Goal: Task Accomplishment & Management: Use online tool/utility

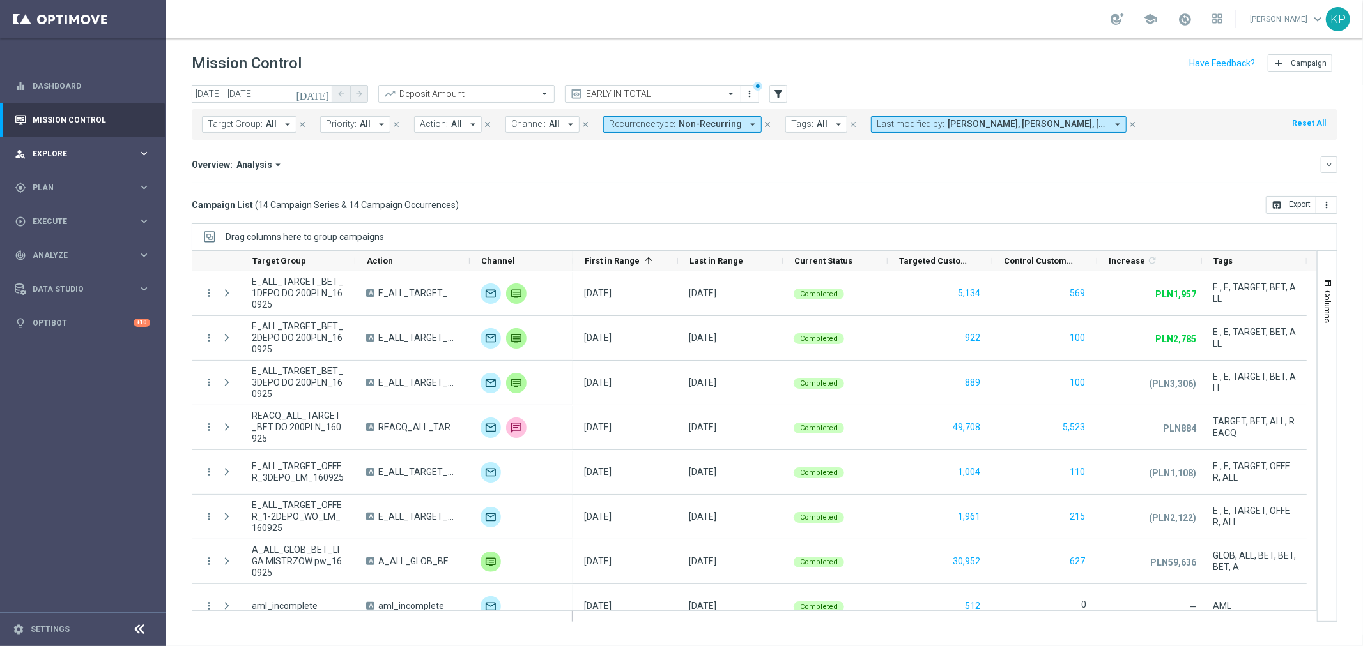
click at [106, 152] on span "Explore" at bounding box center [85, 154] width 105 height 8
click at [91, 179] on link "Customer Explorer" at bounding box center [83, 180] width 100 height 10
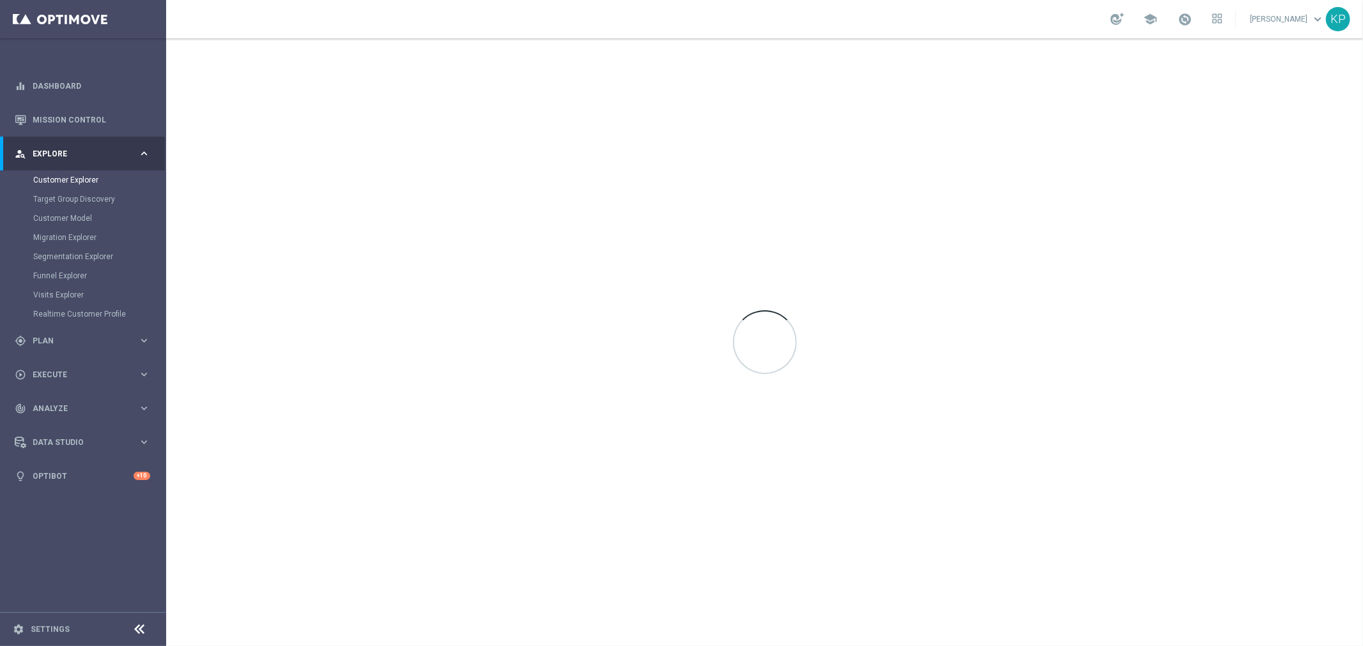
click at [874, 29] on div "school [PERSON_NAME] keyboard_arrow_down KP" at bounding box center [764, 19] width 1196 height 38
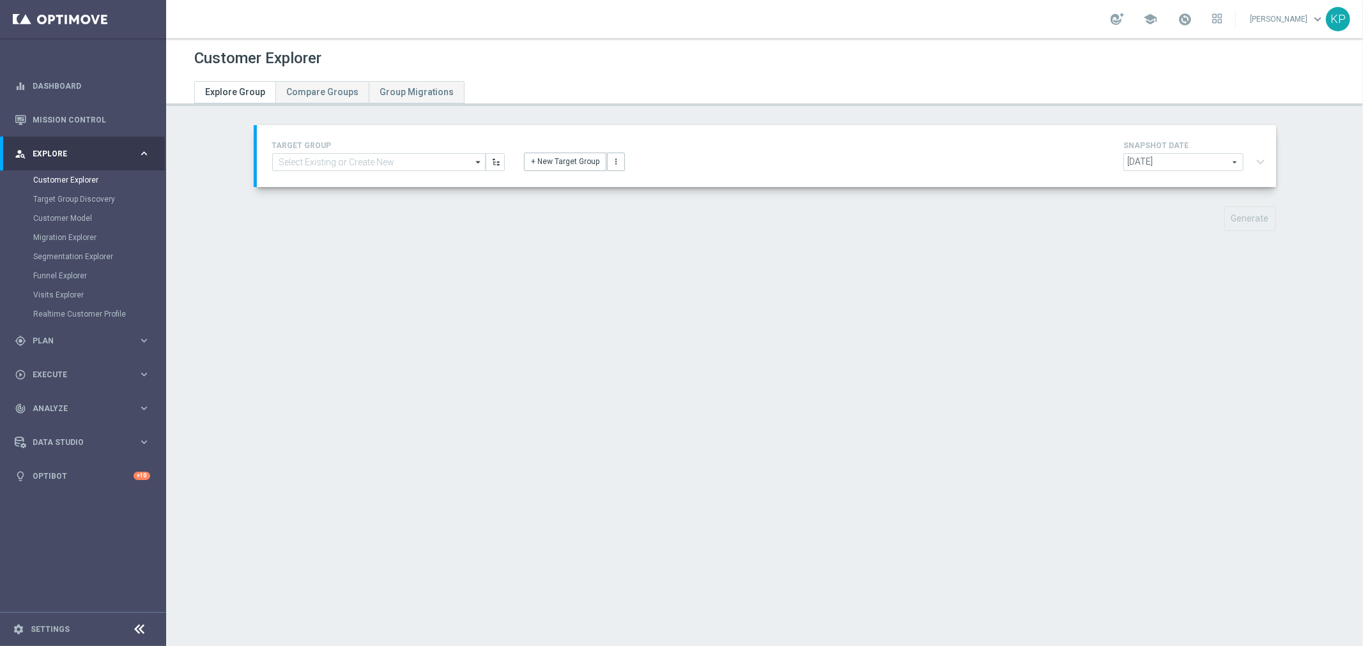
click at [949, 26] on div "school [PERSON_NAME] keyboard_arrow_down KP" at bounding box center [764, 19] width 1196 height 38
click at [540, 162] on button "+ New Target Group" at bounding box center [565, 162] width 82 height 18
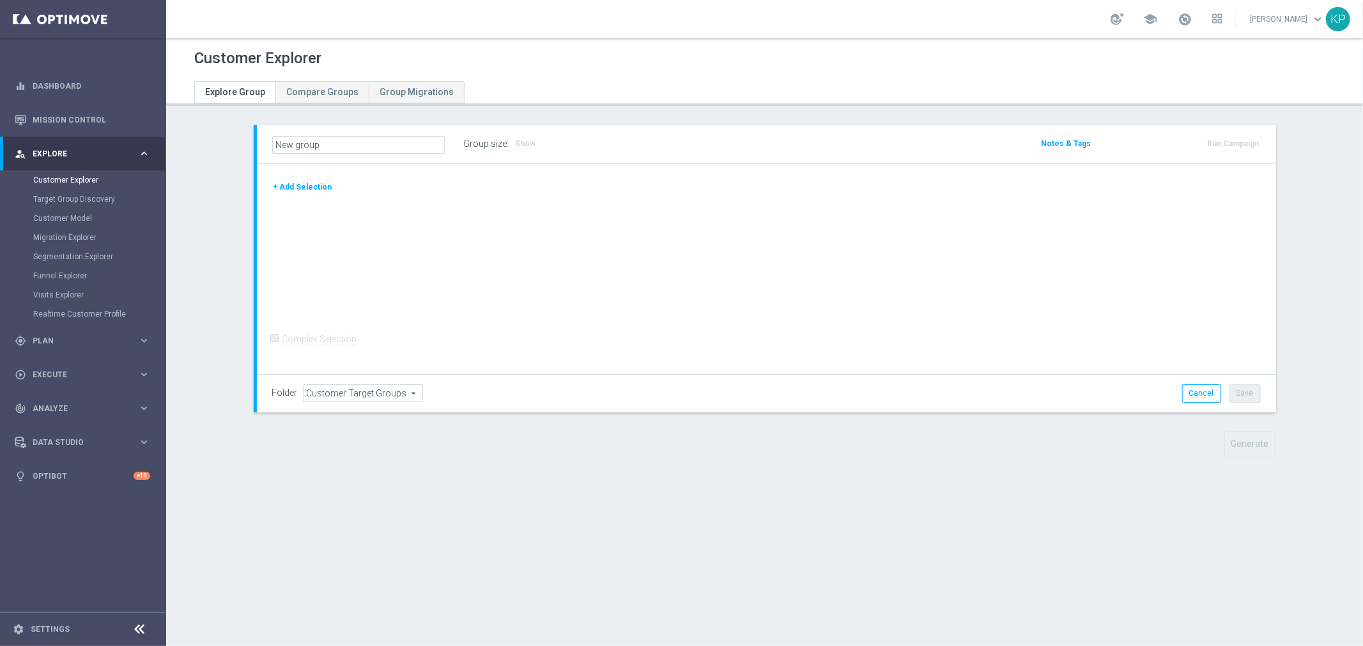
click at [315, 185] on button "+ Add Selection" at bounding box center [302, 187] width 61 height 14
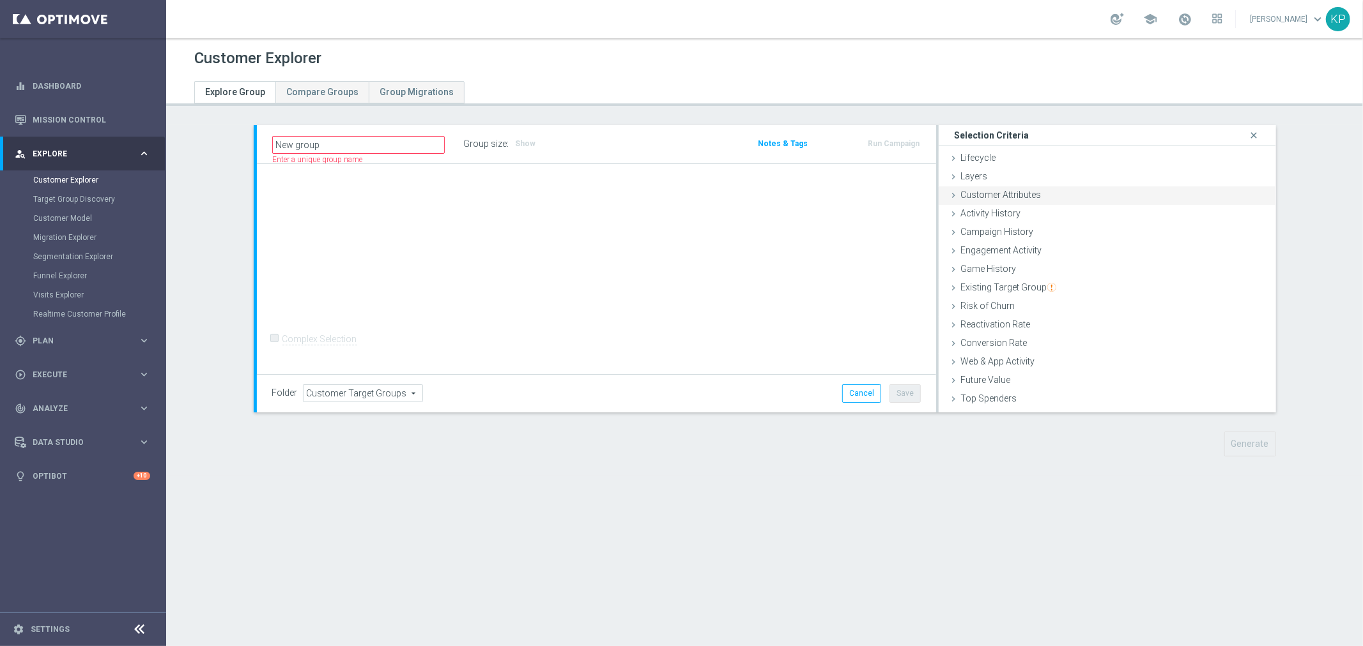
click at [1039, 202] on div "Customer Attributes done" at bounding box center [1106, 196] width 337 height 19
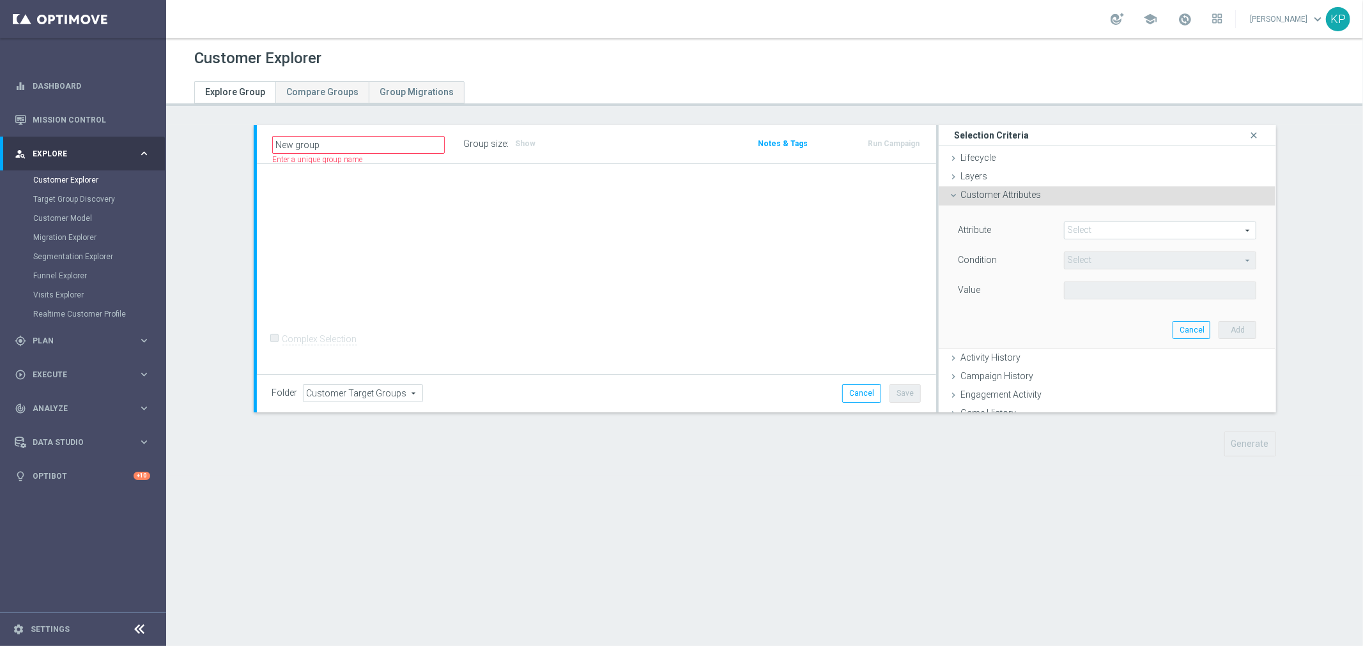
click at [1086, 224] on span at bounding box center [1160, 230] width 192 height 17
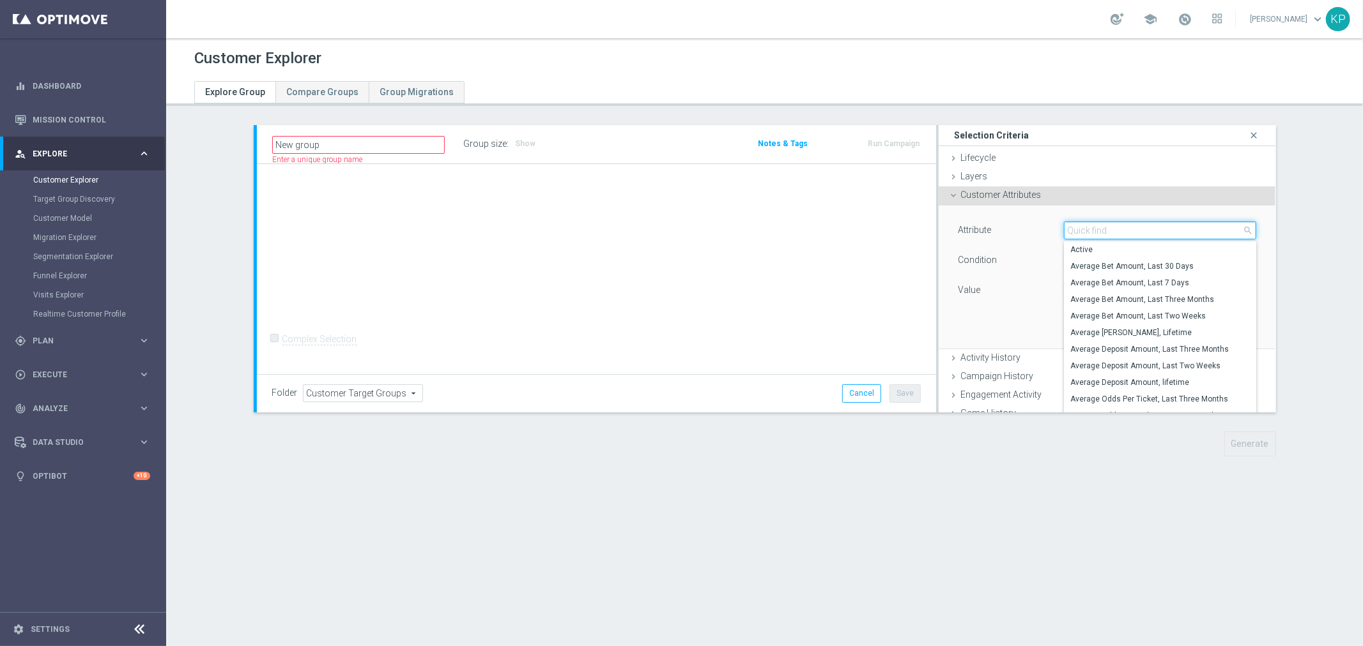
click at [1086, 226] on input "search" at bounding box center [1160, 231] width 193 height 18
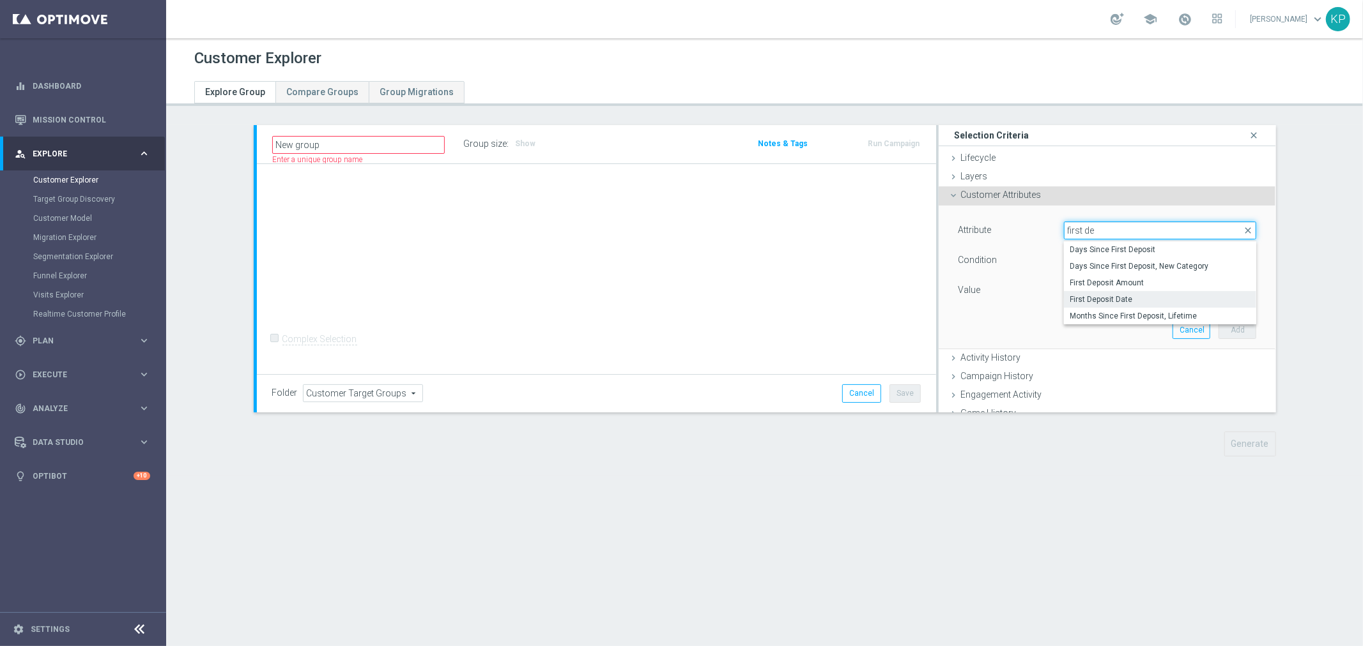
type input "first de"
click at [1133, 295] on span "First Deposit Date" at bounding box center [1160, 299] width 180 height 10
type input "First Deposit Date"
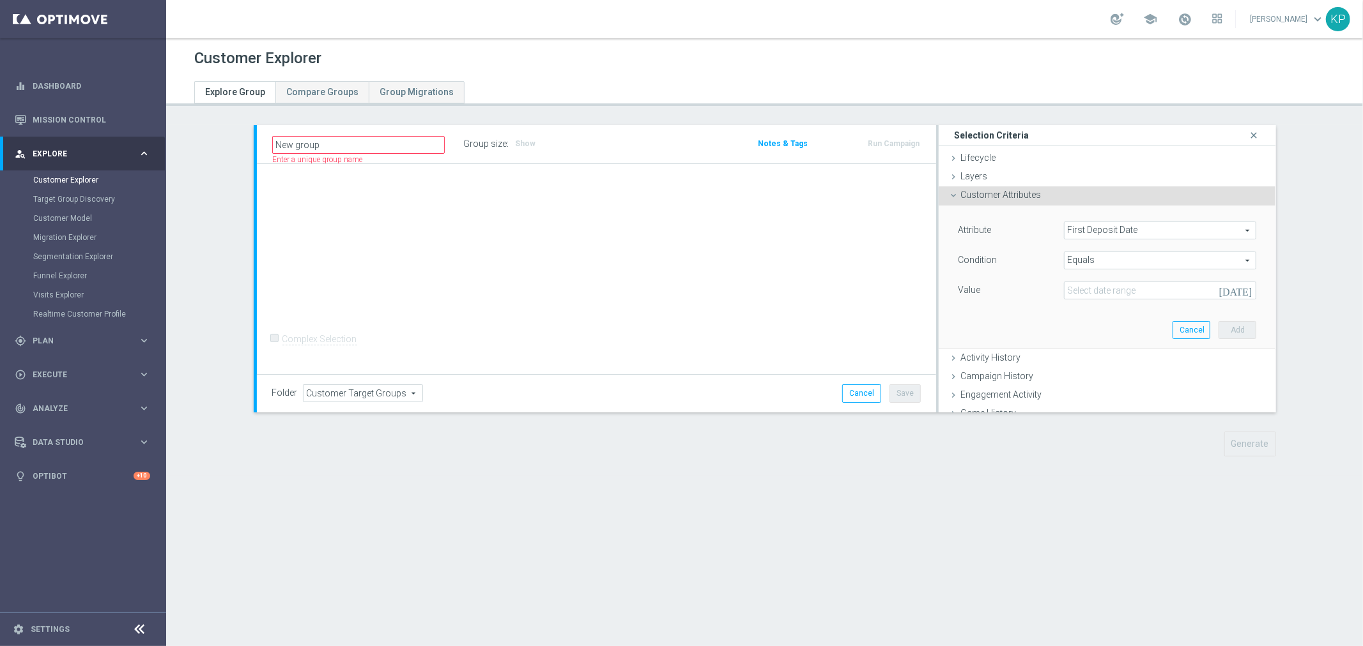
click at [1112, 264] on span "Equals" at bounding box center [1160, 260] width 192 height 17
click at [1090, 313] on span "Between" at bounding box center [1160, 313] width 180 height 10
type input "Between"
click at [1095, 298] on input at bounding box center [1160, 291] width 193 height 18
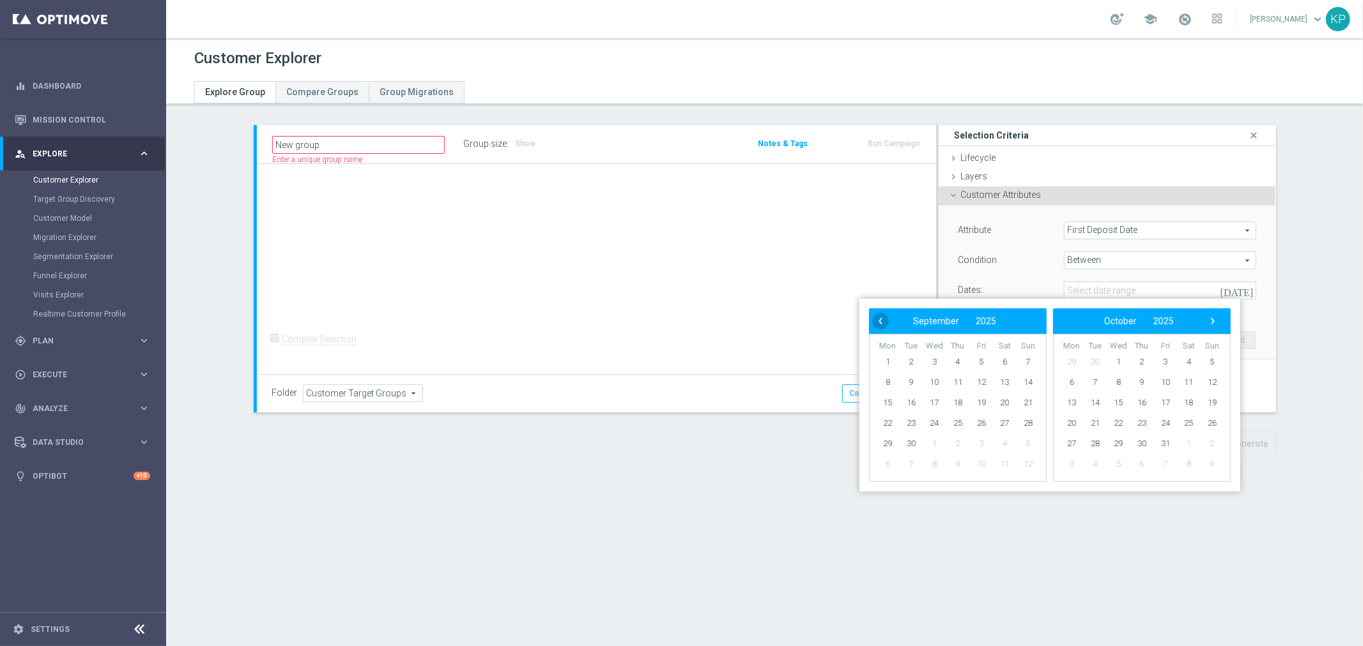
click at [874, 321] on span "‹" at bounding box center [880, 321] width 17 height 17
click at [978, 423] on span "22" at bounding box center [981, 423] width 20 height 20
click at [1024, 441] on span "31" at bounding box center [1028, 444] width 20 height 20
type input "[DATE] - [DATE]"
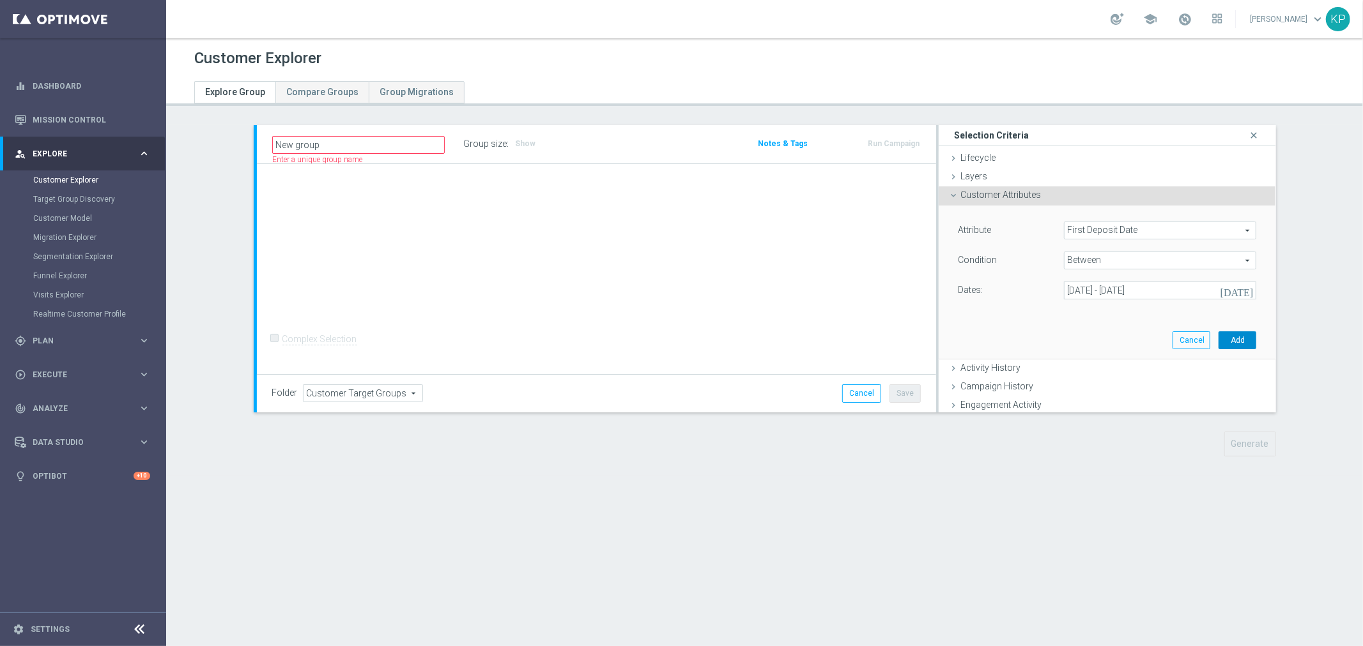
click at [1218, 340] on button "Add" at bounding box center [1237, 341] width 38 height 18
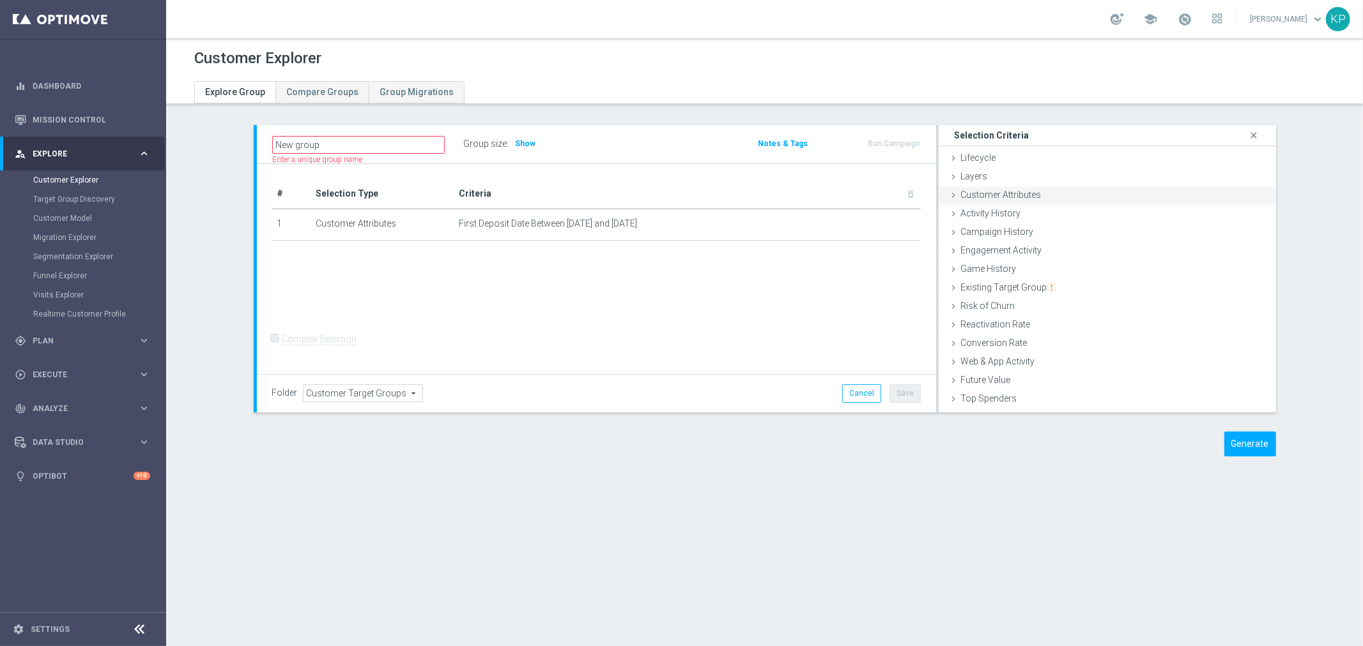
click at [1097, 201] on div "Customer Attributes done selection saved" at bounding box center [1106, 196] width 337 height 19
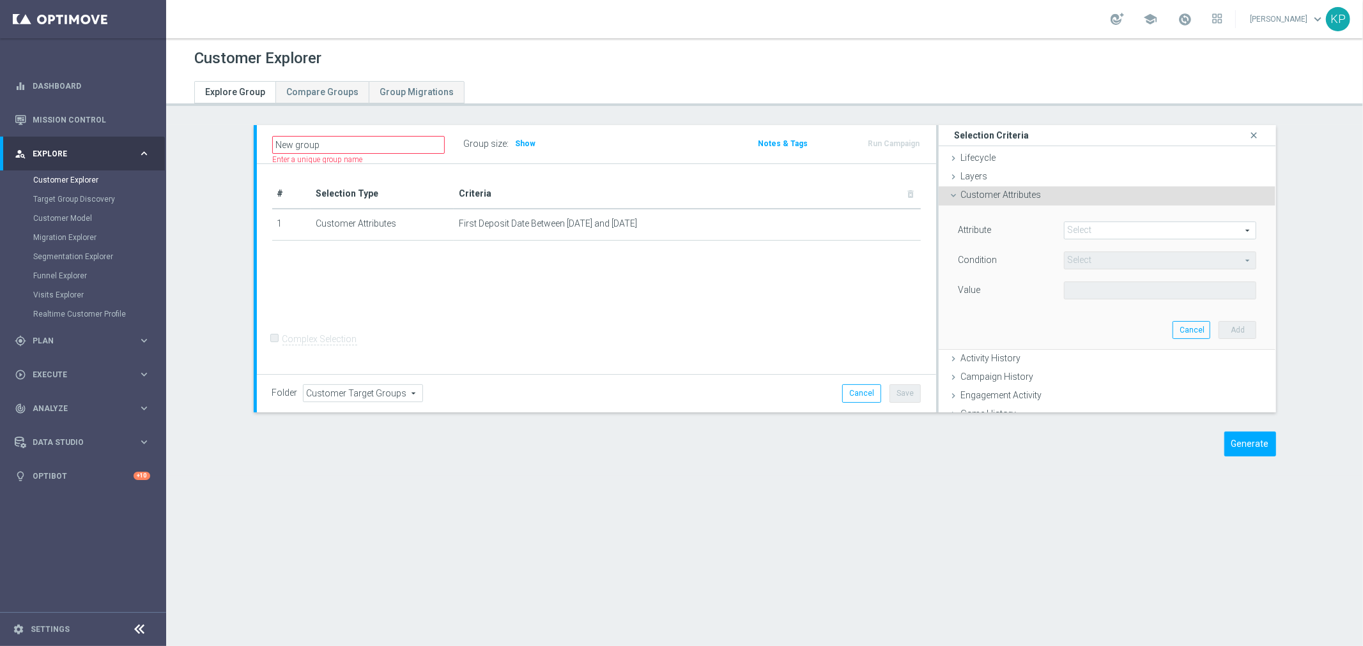
click at [1106, 218] on div "Attribute Select arrow_drop_down search Condition Select arrow_drop_down search…" at bounding box center [1107, 277] width 318 height 143
click at [1106, 222] on div "Select arrow_drop_down search" at bounding box center [1160, 231] width 193 height 18
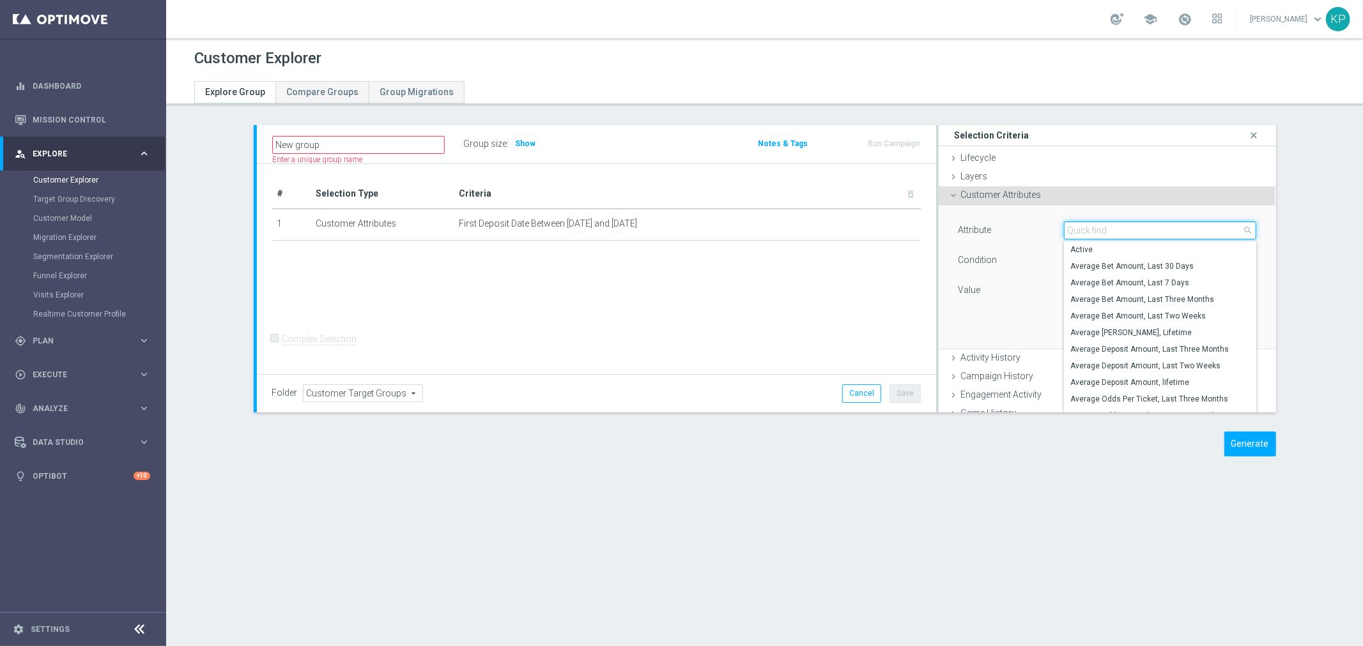
click at [1103, 227] on input "search" at bounding box center [1160, 231] width 193 height 18
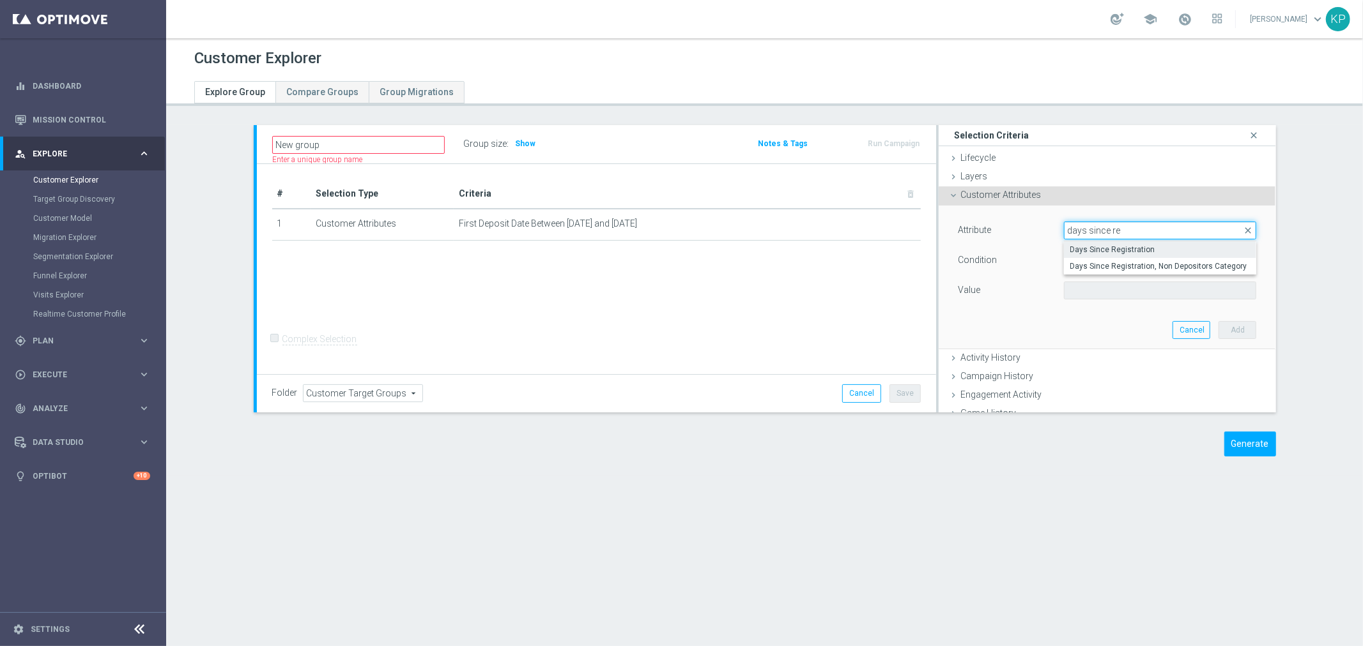
type input "days since re"
click at [1064, 246] on label "Days Since Registration" at bounding box center [1160, 249] width 193 height 17
type input "Days Since Registration"
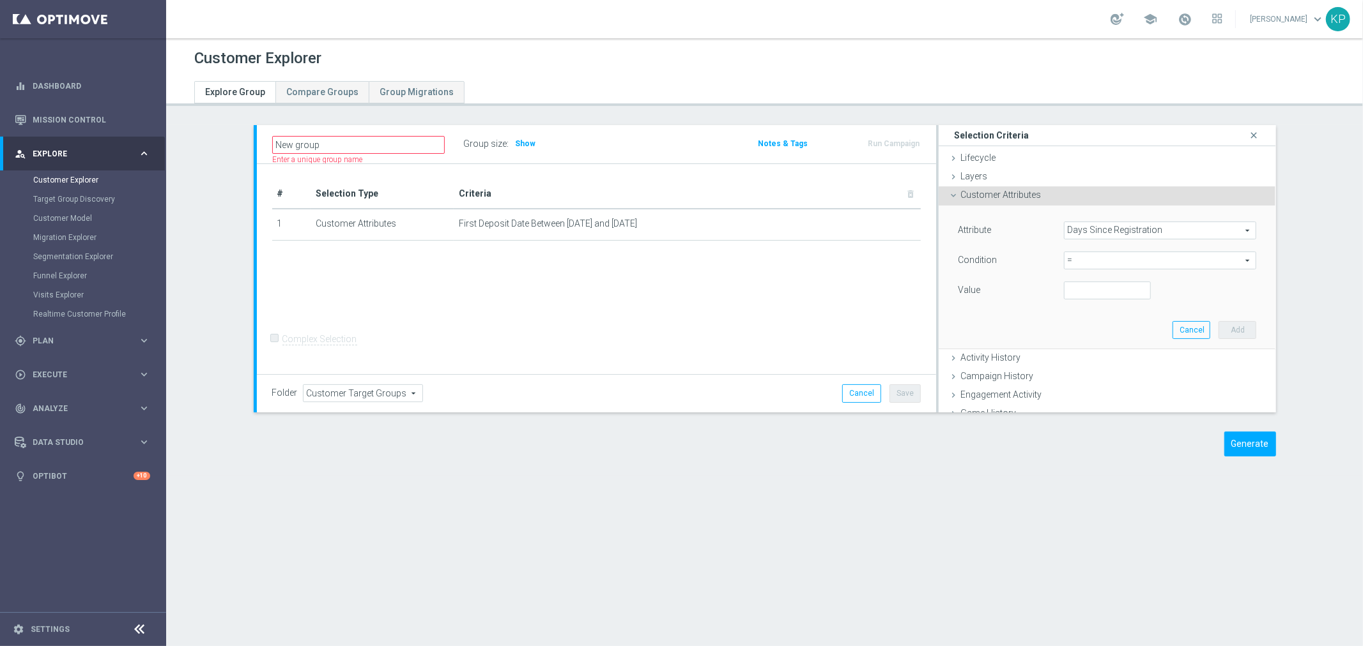
click at [1071, 259] on span "=" at bounding box center [1160, 260] width 192 height 17
click at [1078, 374] on span "between" at bounding box center [1160, 379] width 180 height 10
type input "between"
click at [1083, 292] on input "number" at bounding box center [1107, 291] width 87 height 18
type input "1"
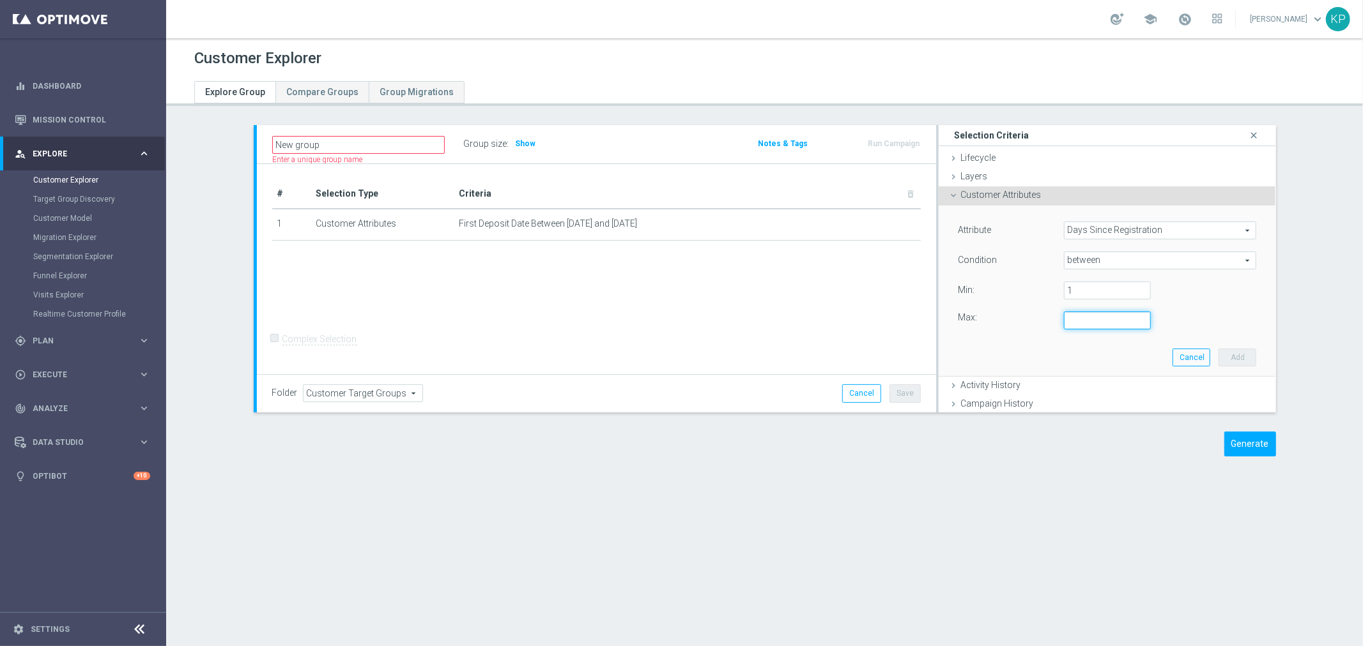
click at [1081, 325] on input "number" at bounding box center [1107, 321] width 87 height 18
type input "30"
click at [1221, 354] on button "Add" at bounding box center [1237, 358] width 38 height 18
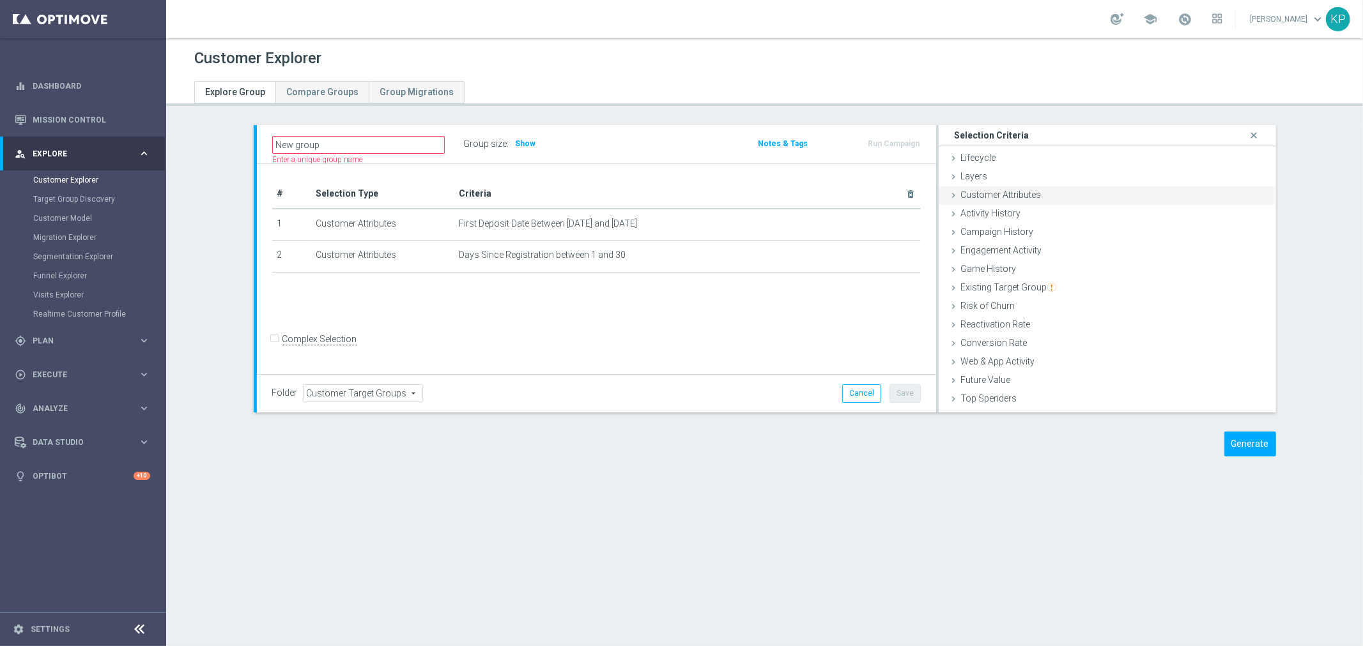
click at [1044, 194] on div "Customer Attributes done selection saved" at bounding box center [1106, 196] width 337 height 19
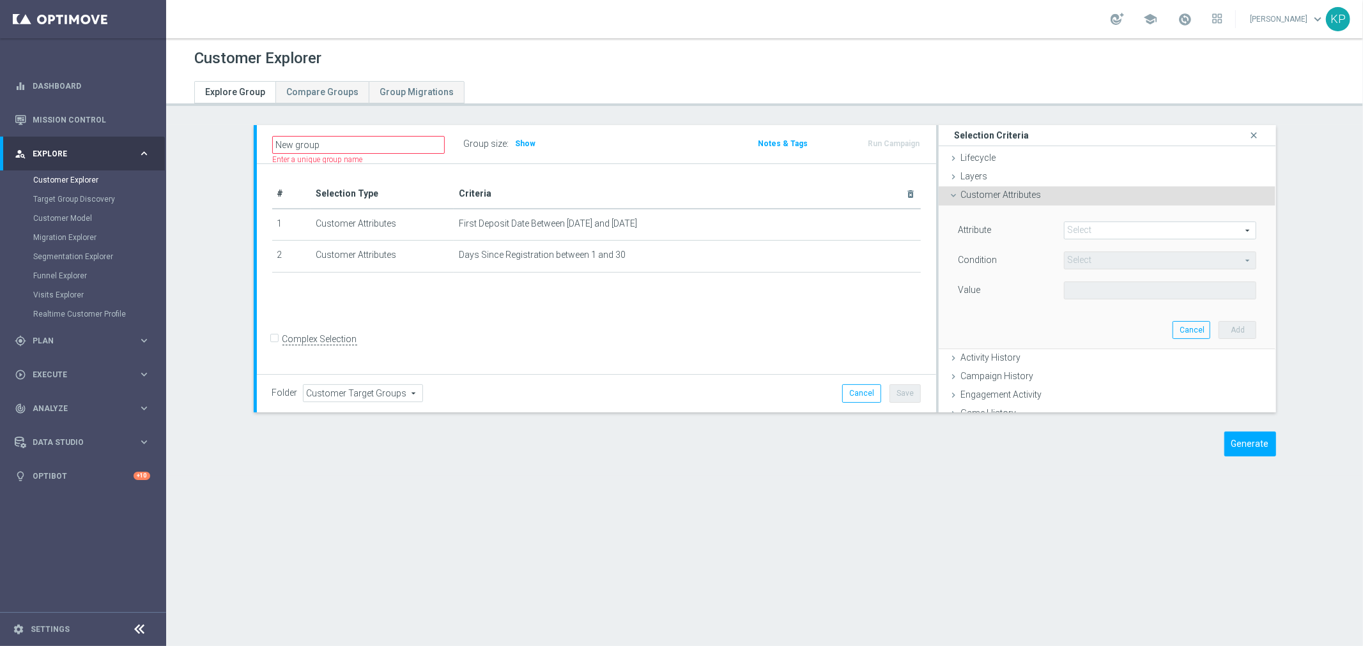
click at [1085, 227] on span at bounding box center [1160, 230] width 192 height 17
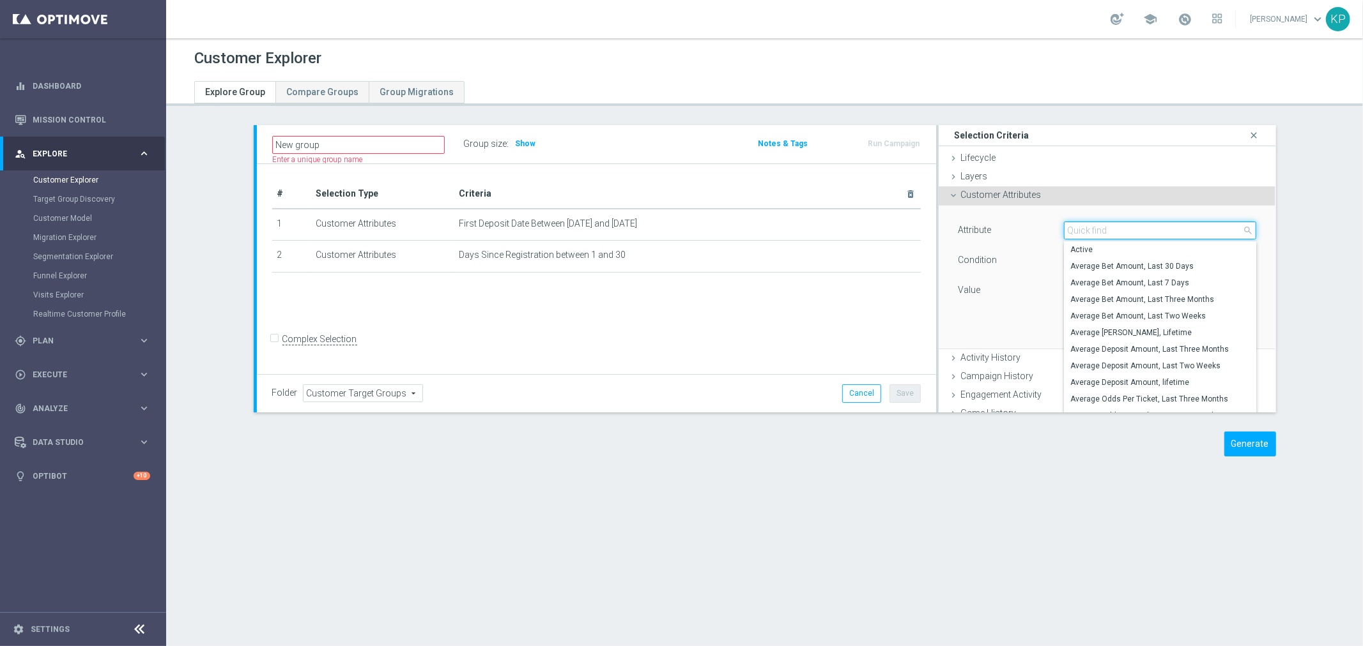
click at [1085, 227] on input "search" at bounding box center [1160, 231] width 193 height 18
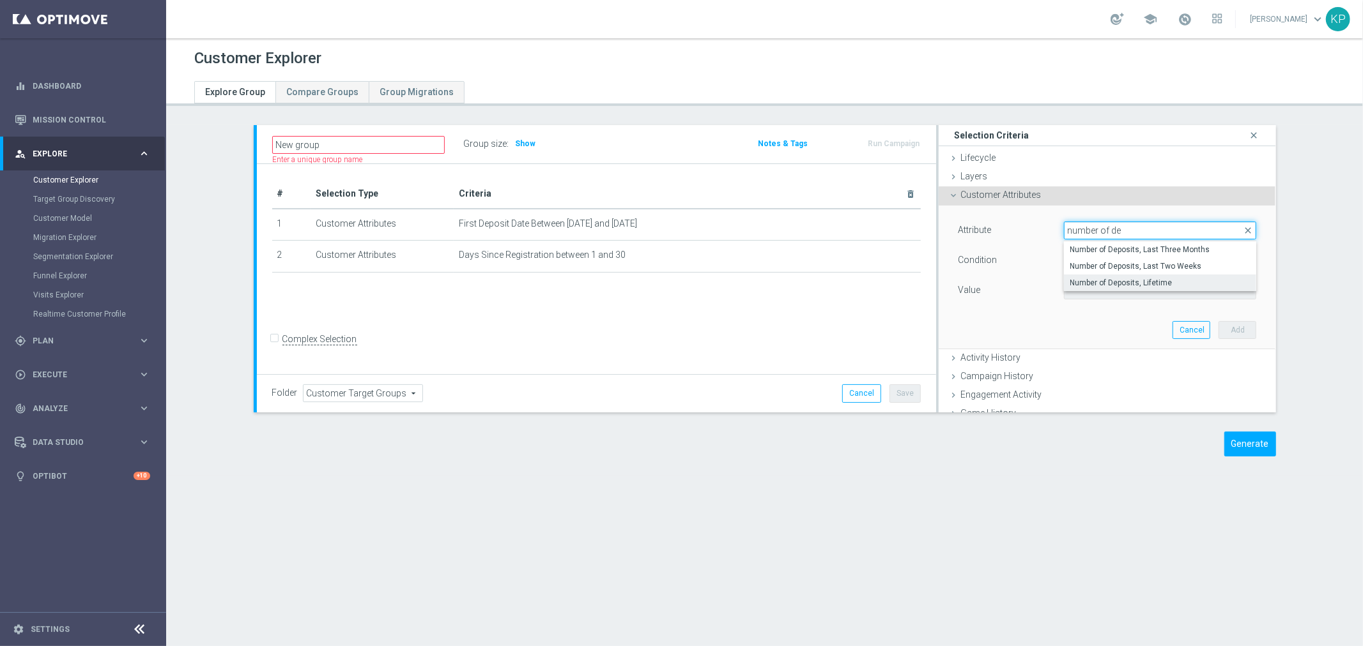
type input "number of de"
click at [1116, 280] on span "Number of Deposits, Lifetime" at bounding box center [1160, 283] width 180 height 10
type input "Number of Deposits, Lifetime"
type input "="
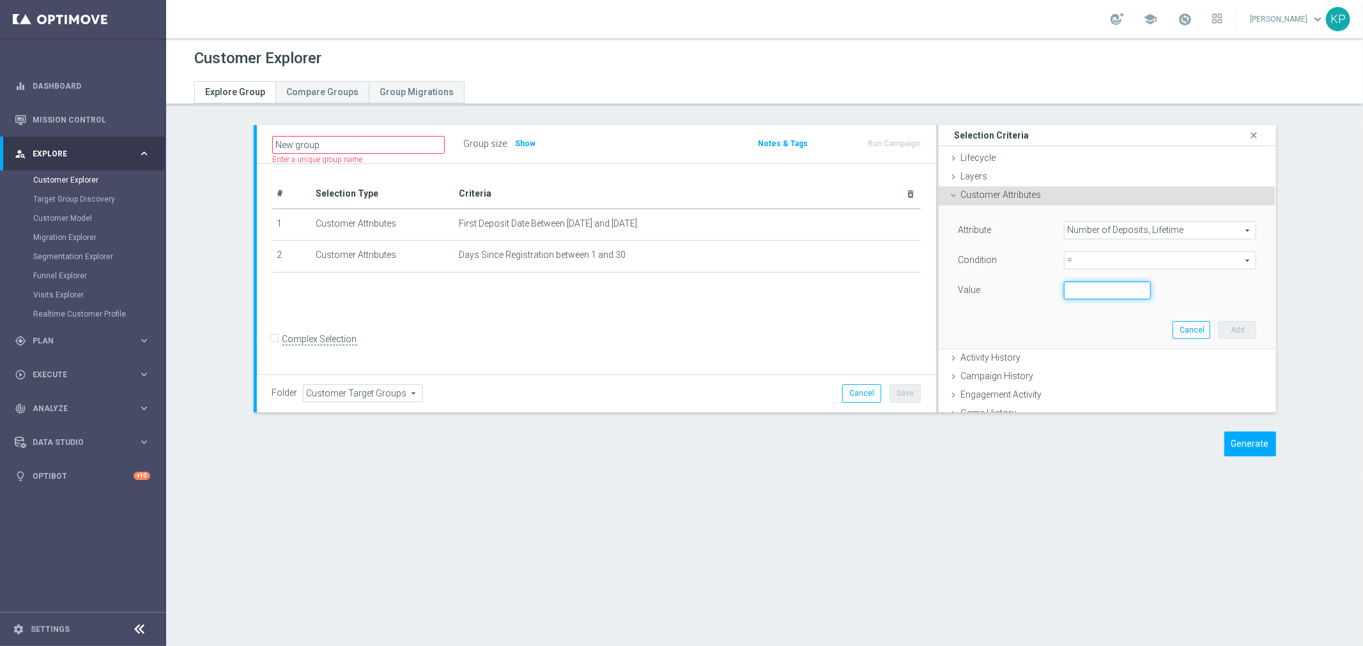
click at [1089, 296] on input "number" at bounding box center [1107, 291] width 87 height 18
type input "2"
click at [1223, 328] on button "Add" at bounding box center [1237, 330] width 38 height 18
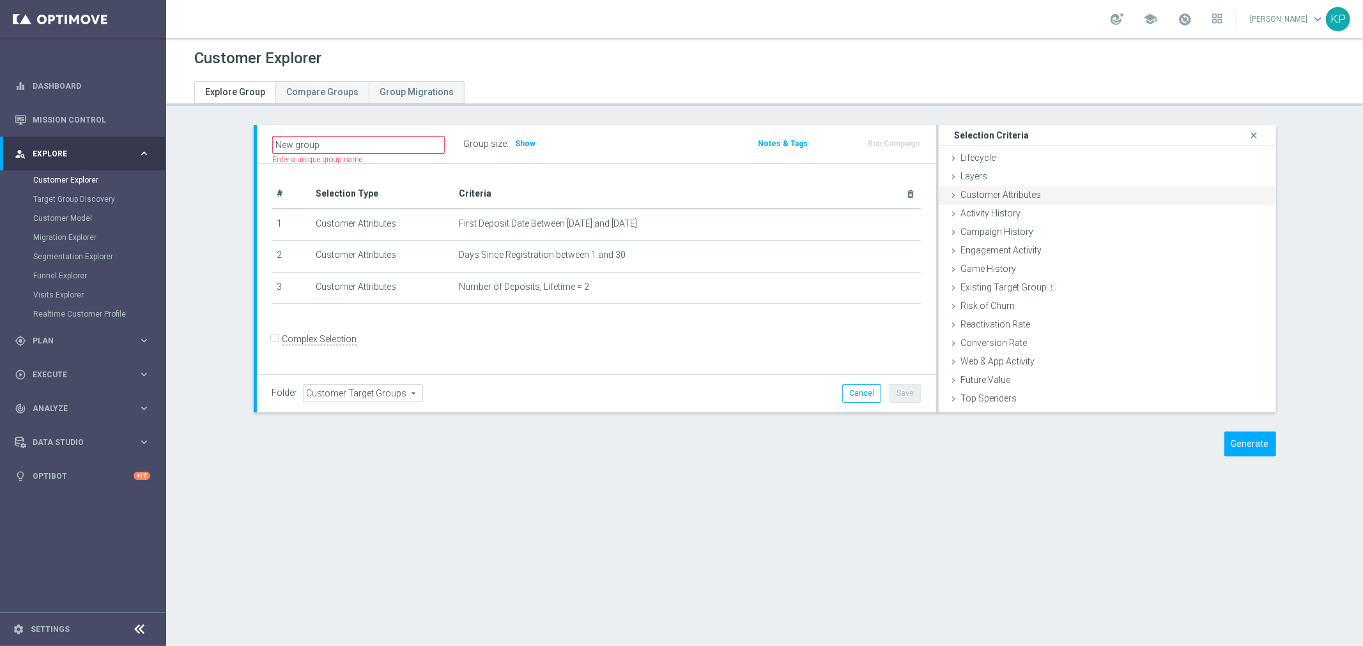
click at [1064, 190] on div "Customer Attributes done selection saved" at bounding box center [1106, 196] width 337 height 19
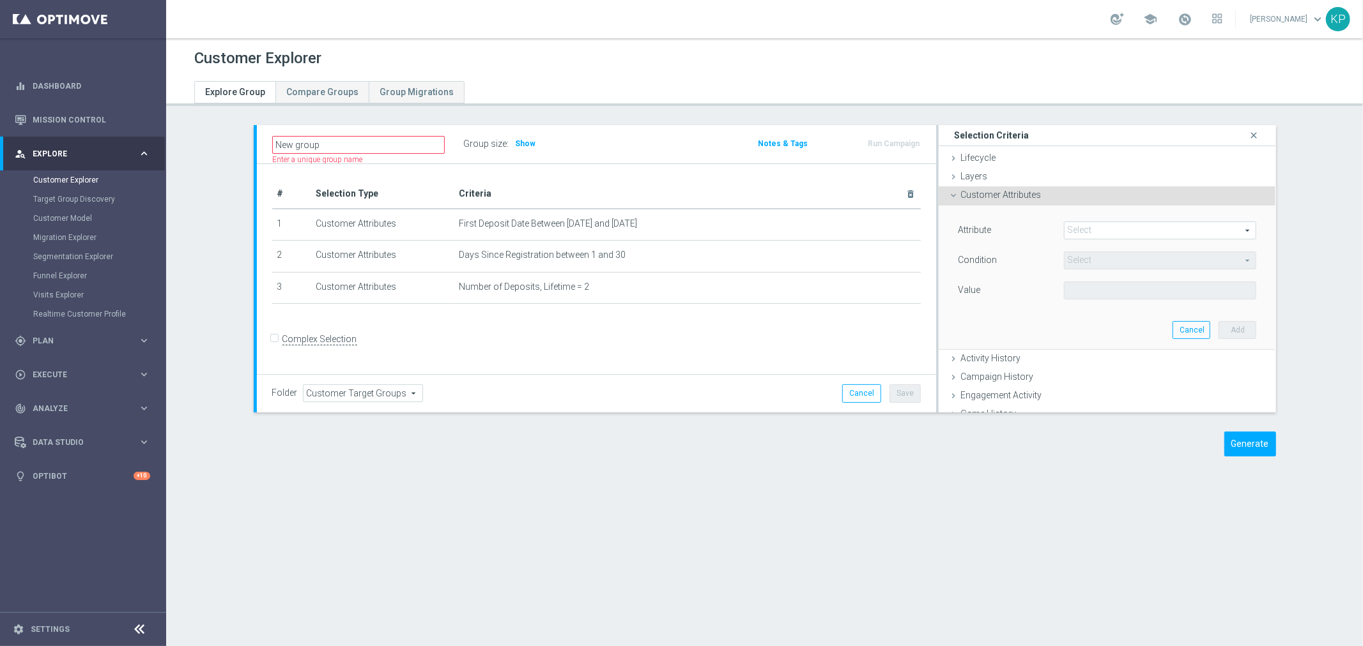
click at [1085, 224] on span at bounding box center [1160, 230] width 192 height 17
click at [1086, 225] on span at bounding box center [1160, 230] width 192 height 17
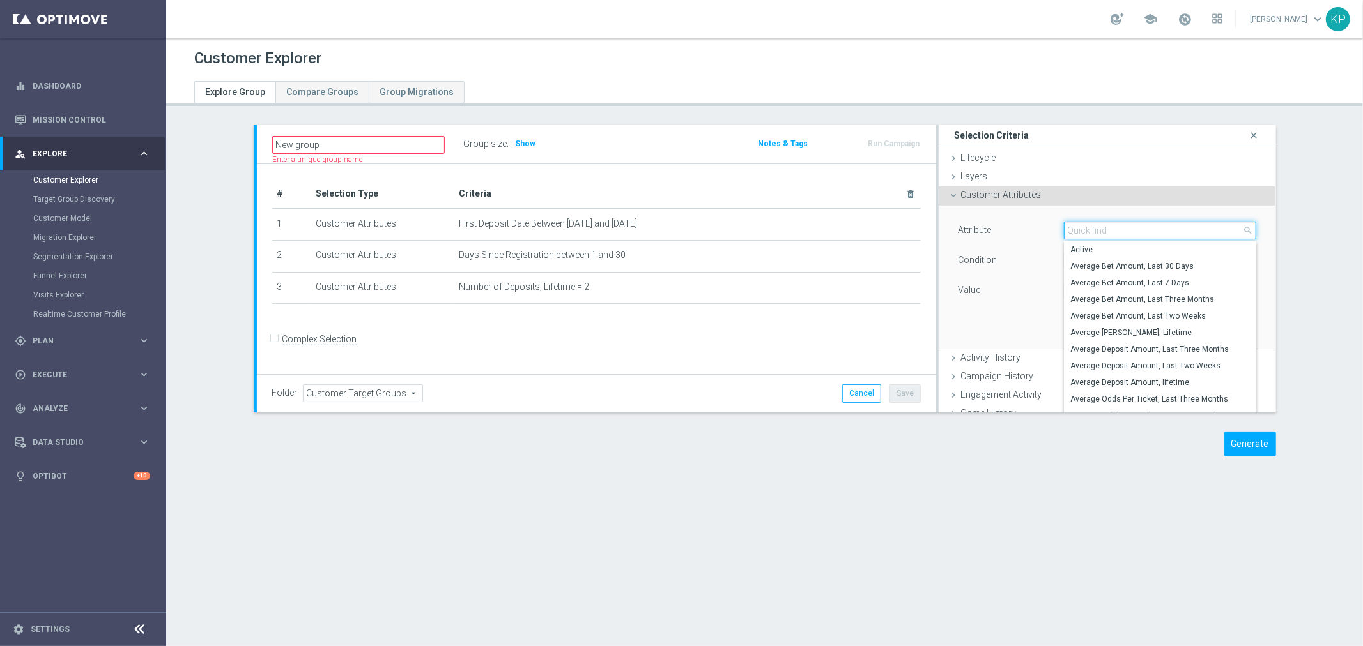
click at [1086, 226] on input "search" at bounding box center [1160, 231] width 193 height 18
type input "n"
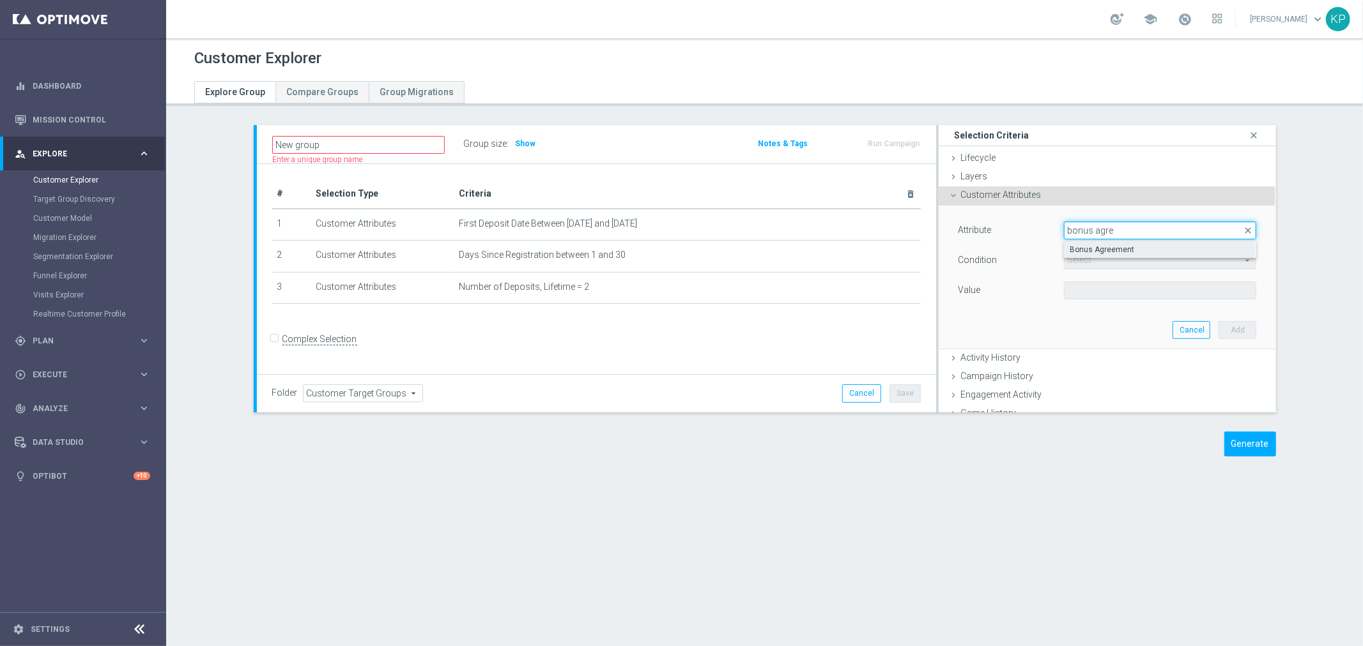
type input "bonus agre"
click at [1094, 249] on span "Bonus Agreement" at bounding box center [1160, 250] width 180 height 10
type input "Bonus Agreement"
type input "Equals"
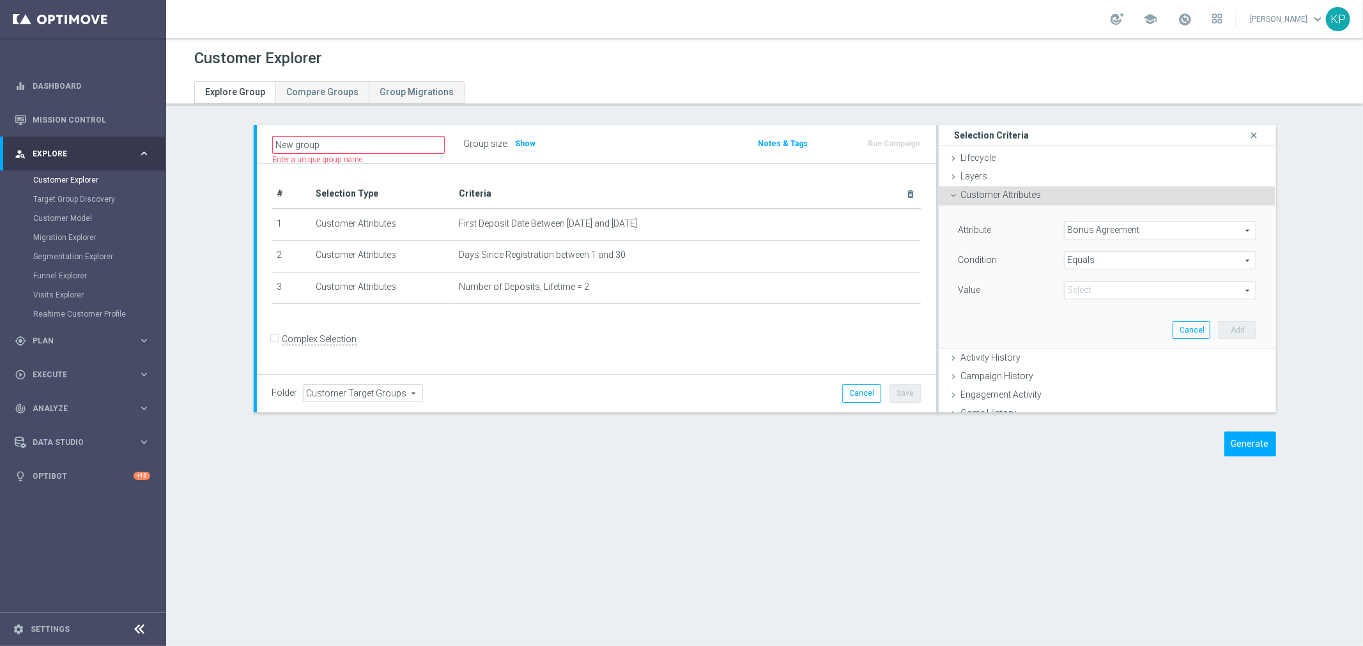
click at [1089, 290] on span at bounding box center [1160, 290] width 192 height 17
click at [1081, 321] on span "True" at bounding box center [1160, 326] width 180 height 10
type input "True"
click at [1218, 330] on button "Add" at bounding box center [1237, 330] width 38 height 18
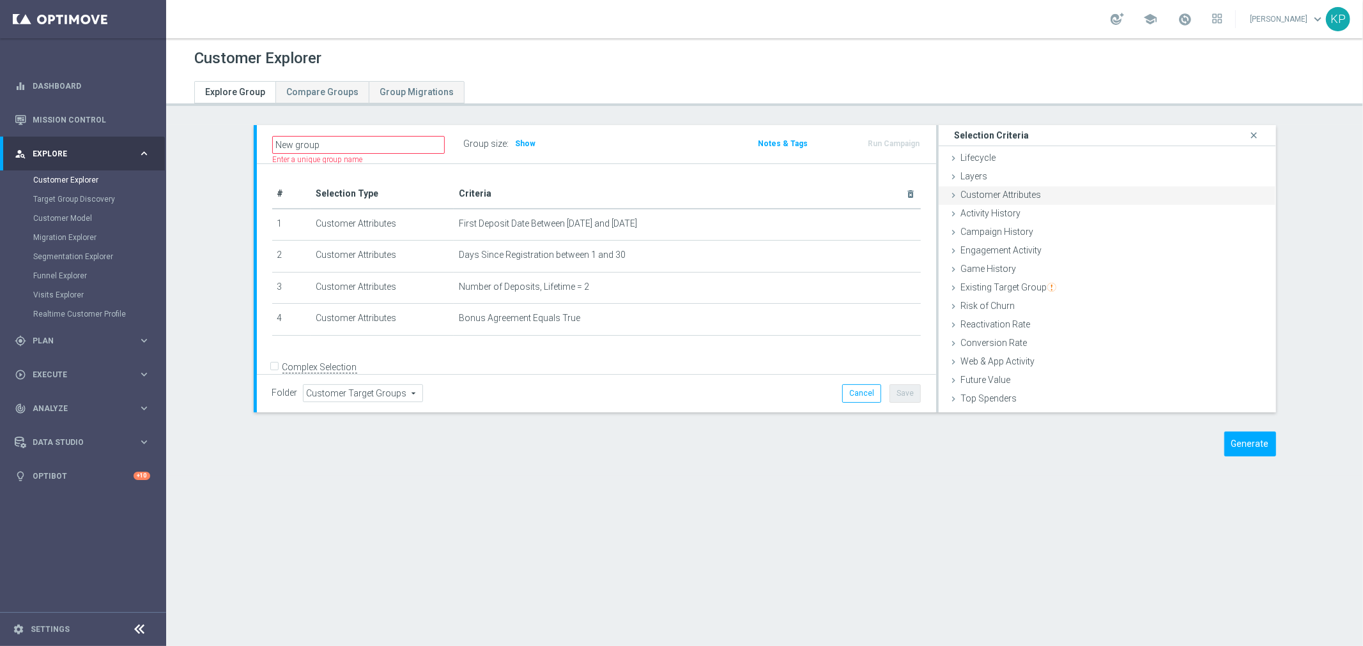
click at [1016, 196] on span "Customer Attributes" at bounding box center [1000, 195] width 80 height 10
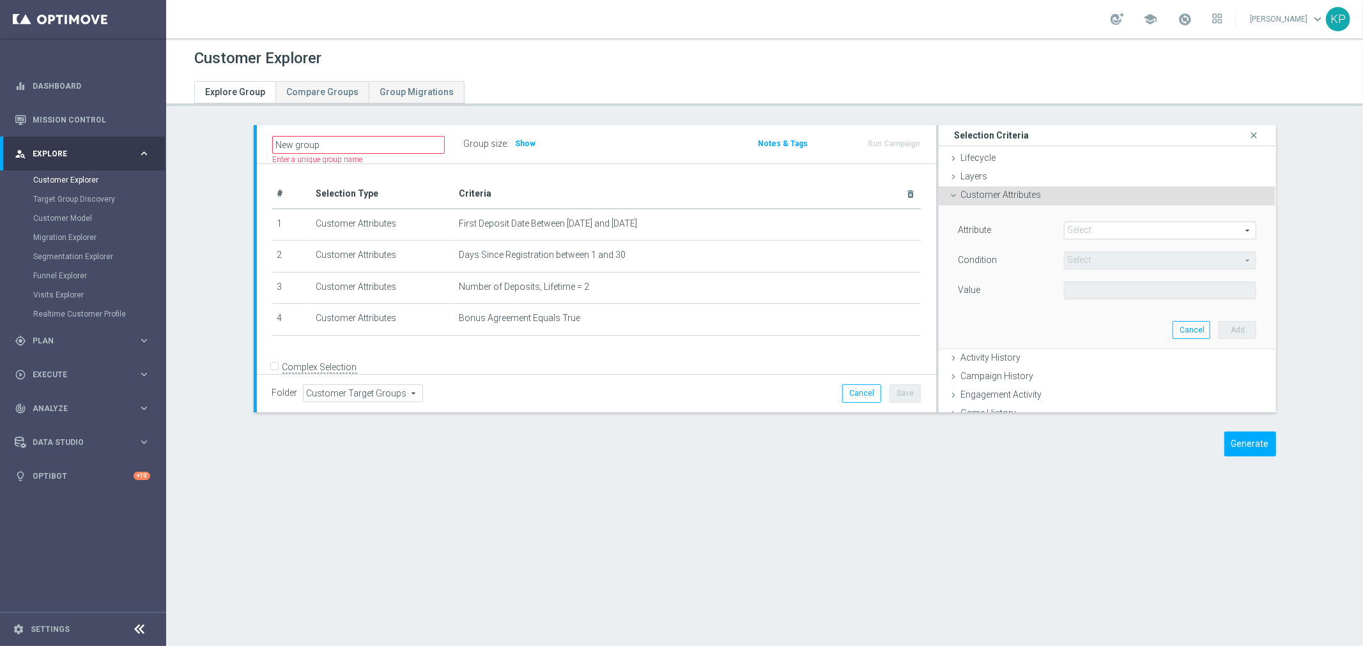
click at [1082, 226] on span at bounding box center [1160, 230] width 192 height 17
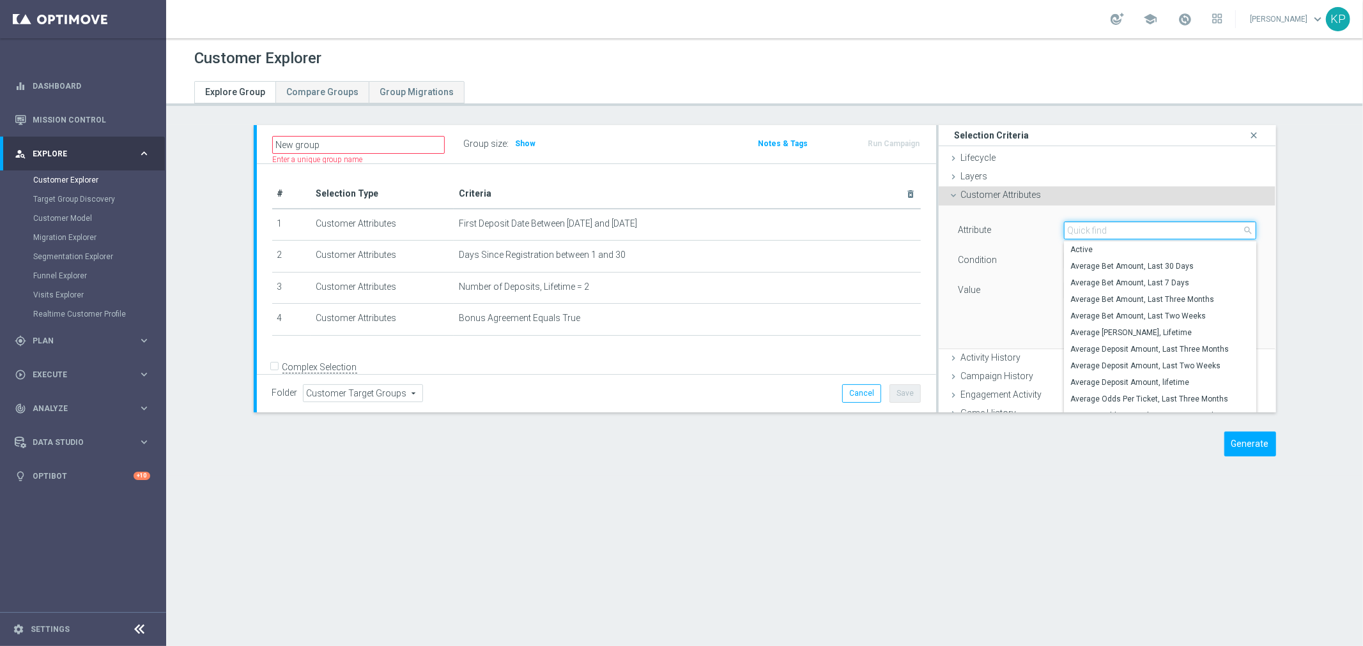
click at [1082, 226] on input "search" at bounding box center [1160, 231] width 193 height 18
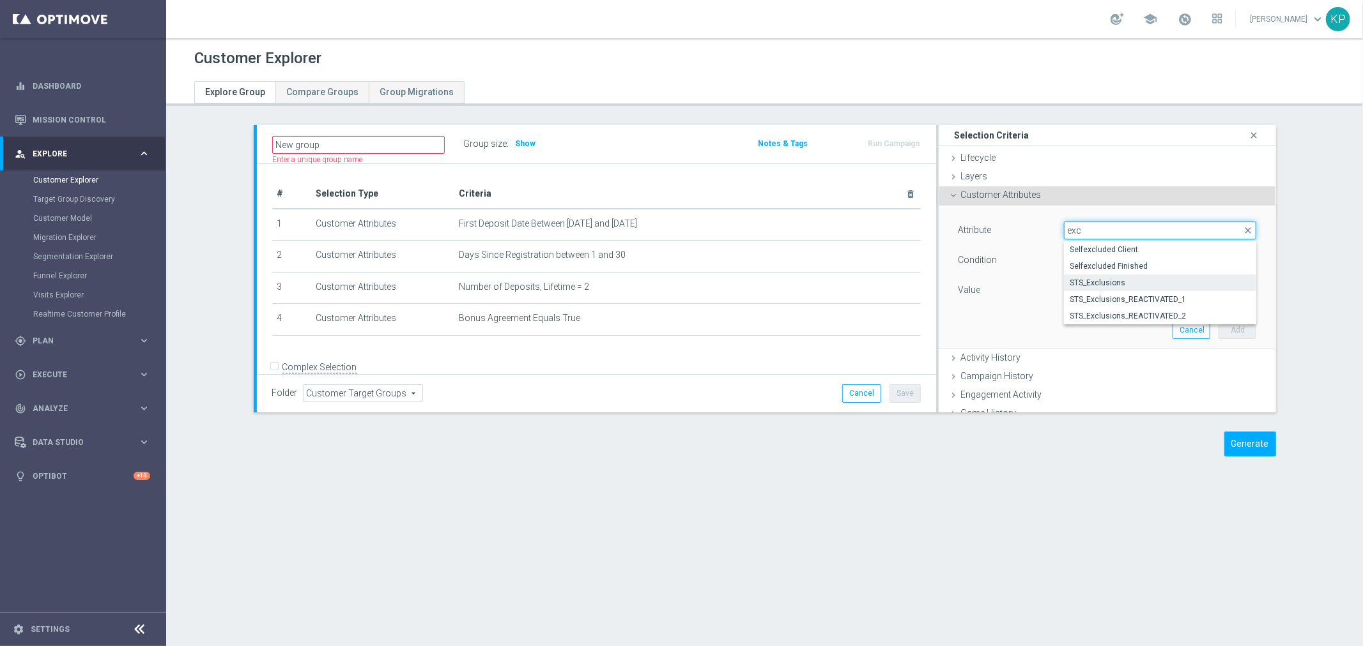
type input "exc"
click at [1132, 284] on span "STS_Exclusions" at bounding box center [1160, 283] width 180 height 10
type input "STS_Exclusions"
type input "Equals"
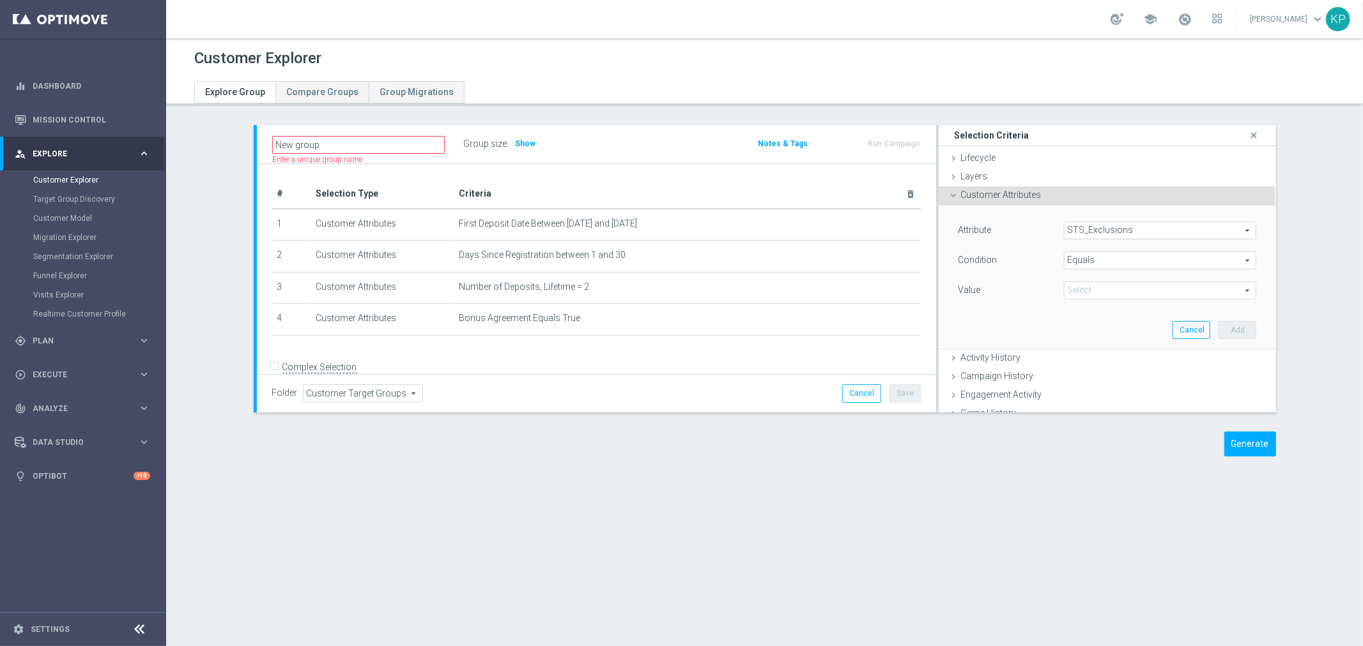
click at [1123, 289] on span at bounding box center [1160, 290] width 192 height 17
drag, startPoint x: 1115, startPoint y: 301, endPoint x: 1175, endPoint y: 317, distance: 62.3
click at [1115, 302] on label "Always" at bounding box center [1160, 310] width 193 height 17
type input "Always"
click at [1218, 328] on button "Add" at bounding box center [1237, 330] width 38 height 18
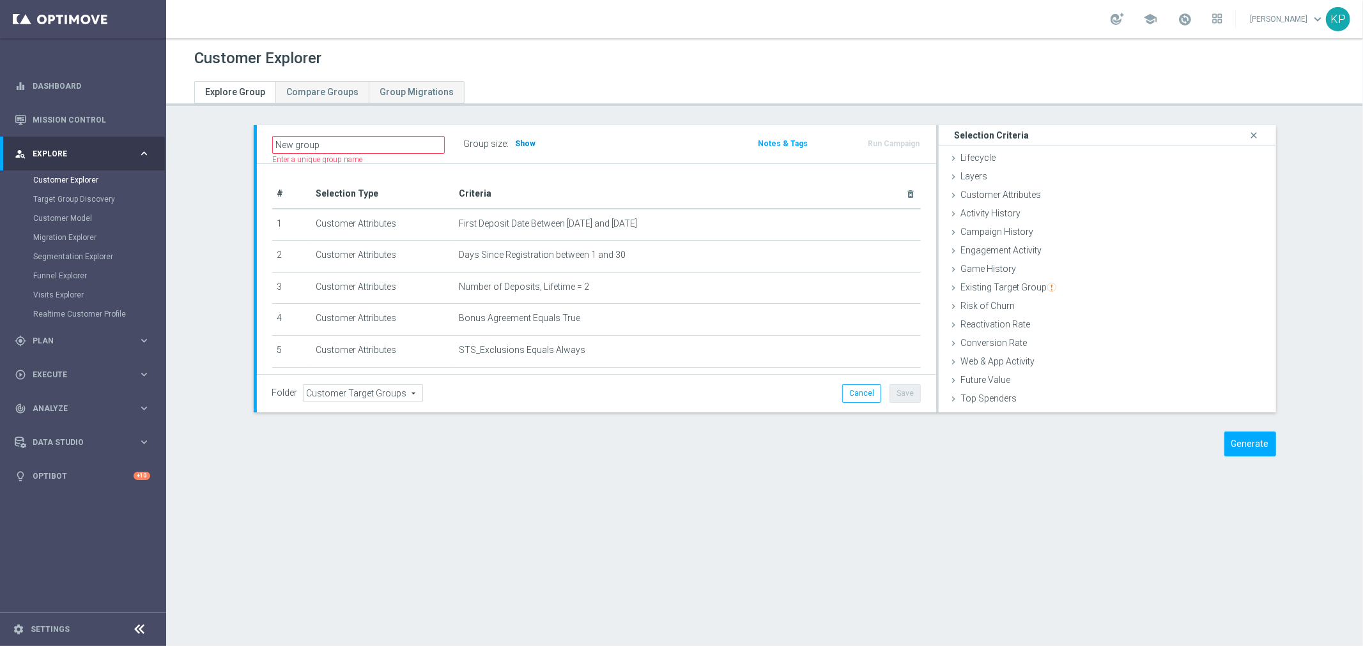
click at [521, 142] on span "Show" at bounding box center [526, 143] width 20 height 9
click at [609, 172] on div "# Selection Type Criteria delete_forever 1 Customer Attributes First Deposit Da…" at bounding box center [596, 299] width 679 height 270
click at [677, 126] on div "New group Name length must be more than 2 characters Name length must be under …" at bounding box center [596, 144] width 679 height 38
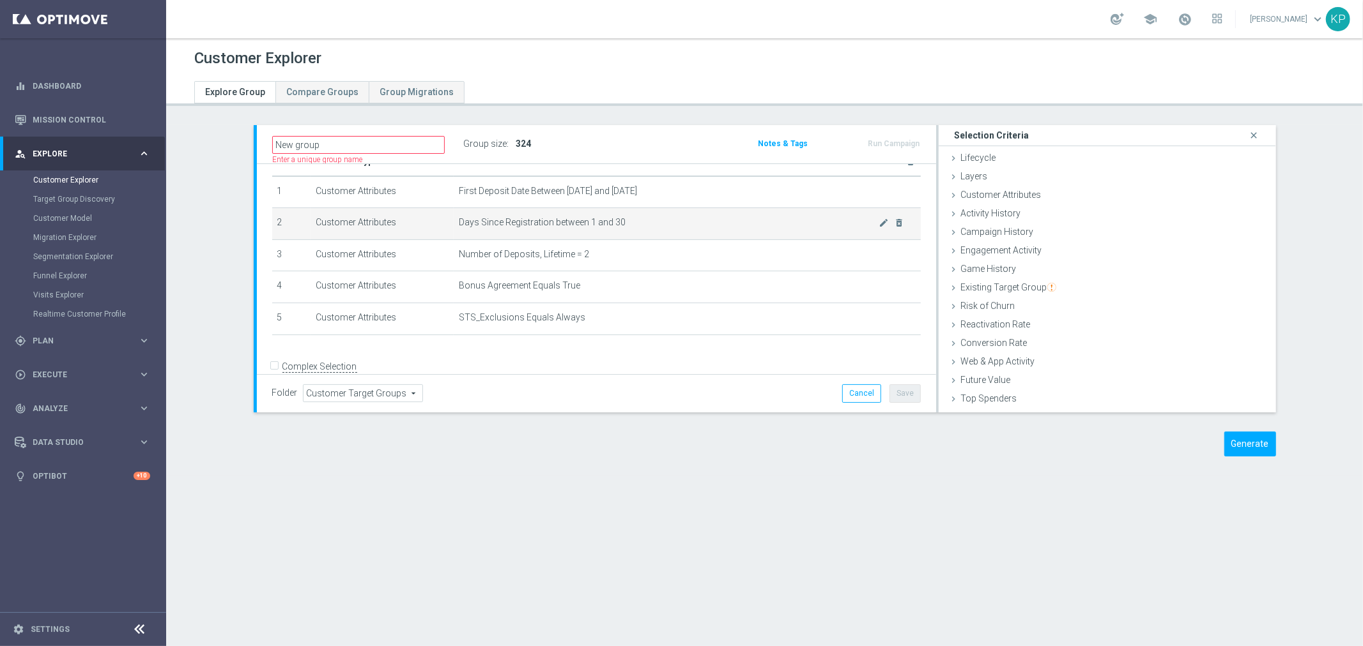
scroll to position [48, 0]
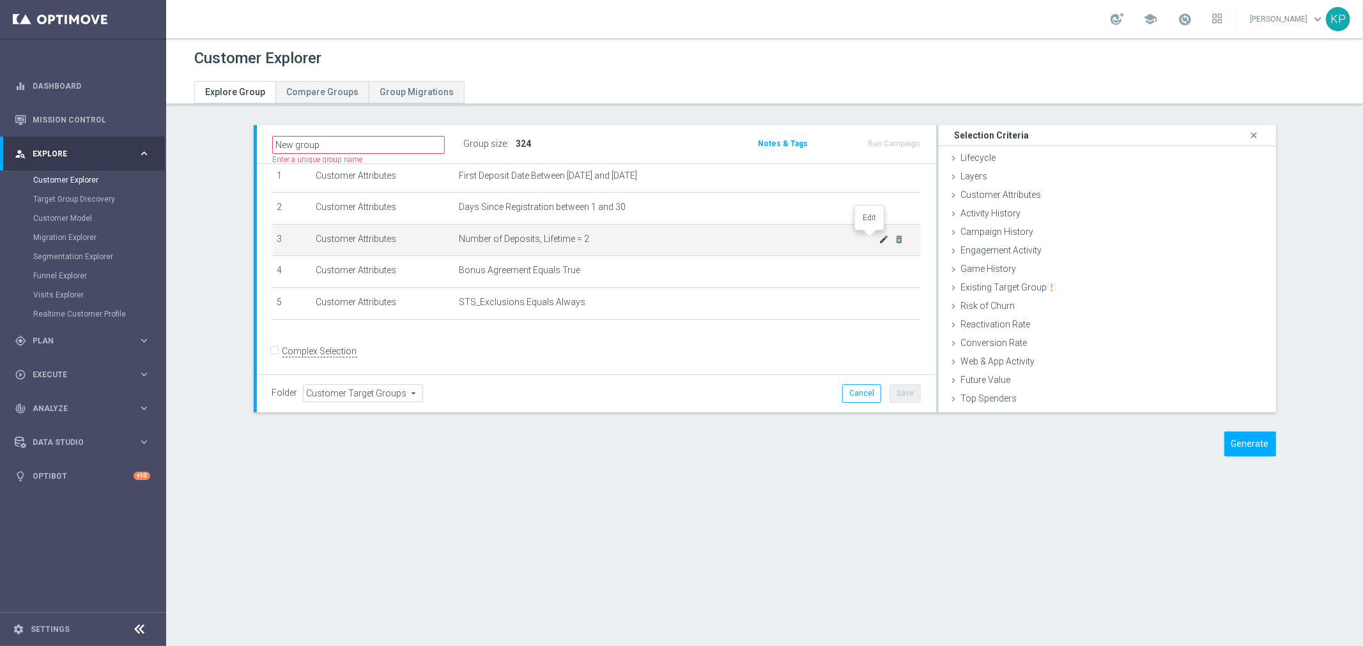
click at [879, 234] on icon "mode_edit" at bounding box center [884, 239] width 10 height 10
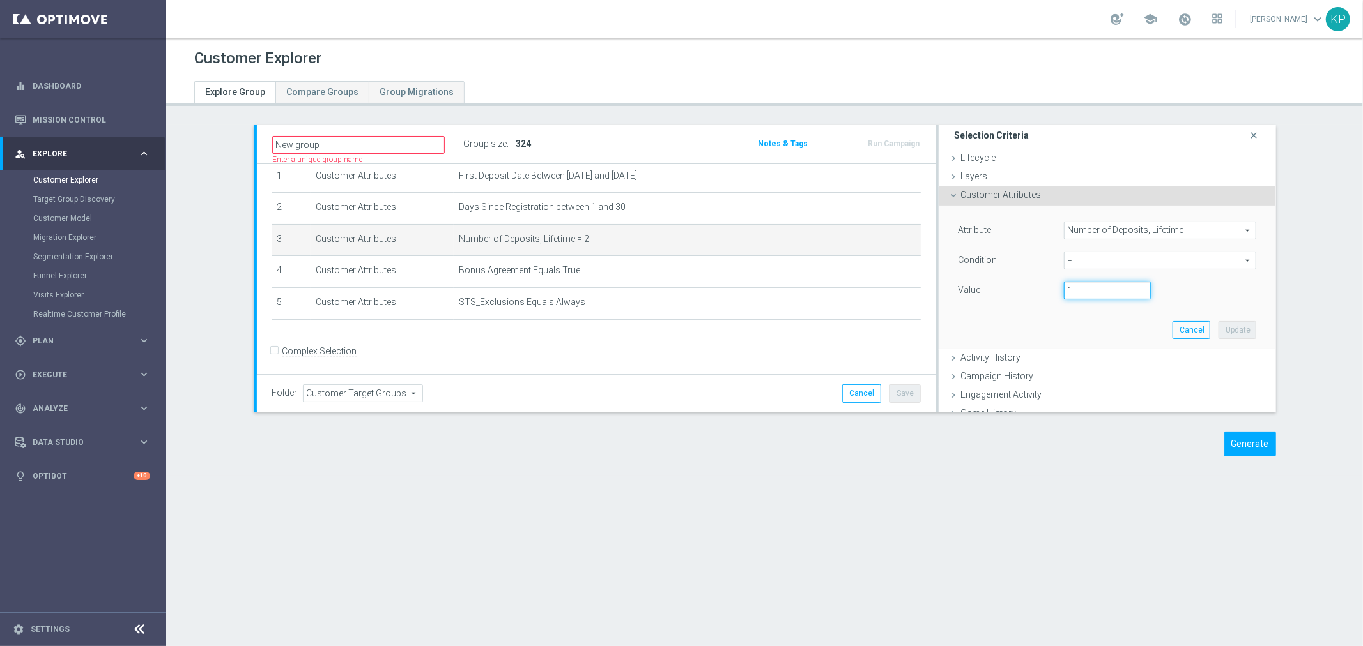
type input "1"
click at [1129, 294] on input "1" at bounding box center [1107, 291] width 87 height 18
click at [1126, 265] on span "=" at bounding box center [1160, 260] width 192 height 17
click at [1070, 379] on span "between" at bounding box center [1160, 379] width 180 height 10
type input "between"
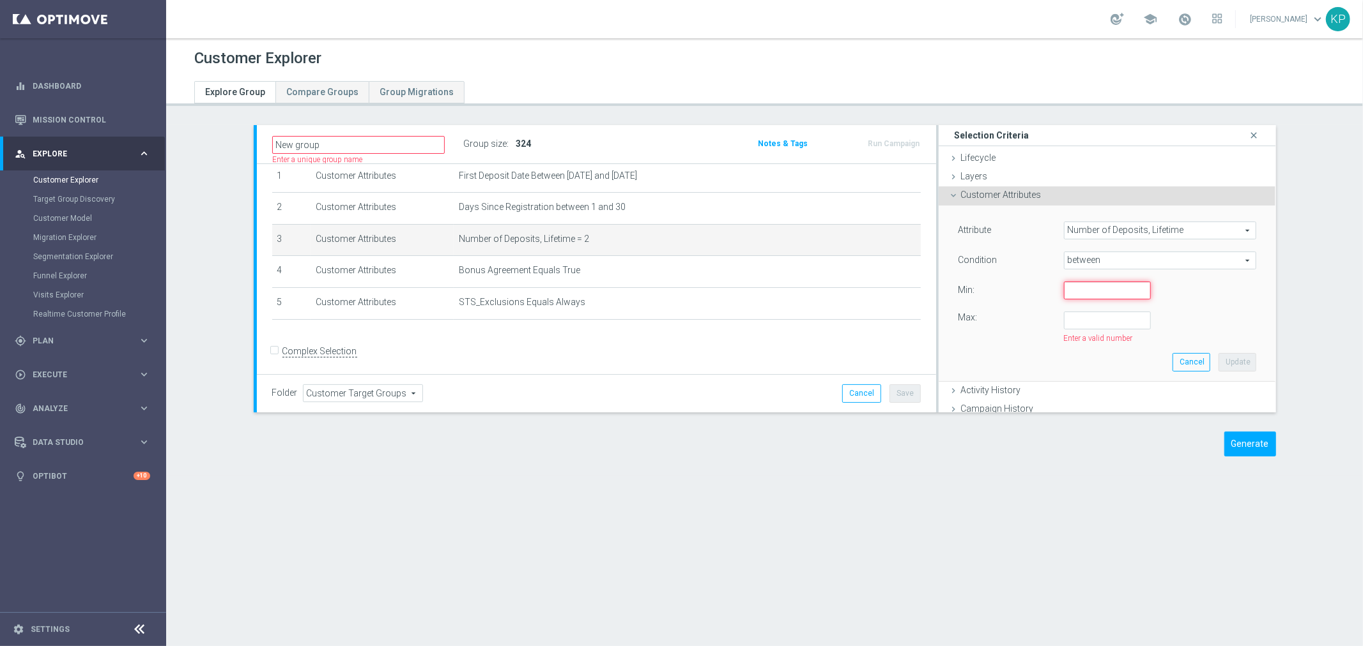
click at [1067, 292] on input "number" at bounding box center [1107, 291] width 87 height 18
type input "1"
click at [1077, 319] on input "number" at bounding box center [1107, 321] width 87 height 18
type input "2"
click at [1218, 353] on button "Update" at bounding box center [1237, 358] width 38 height 18
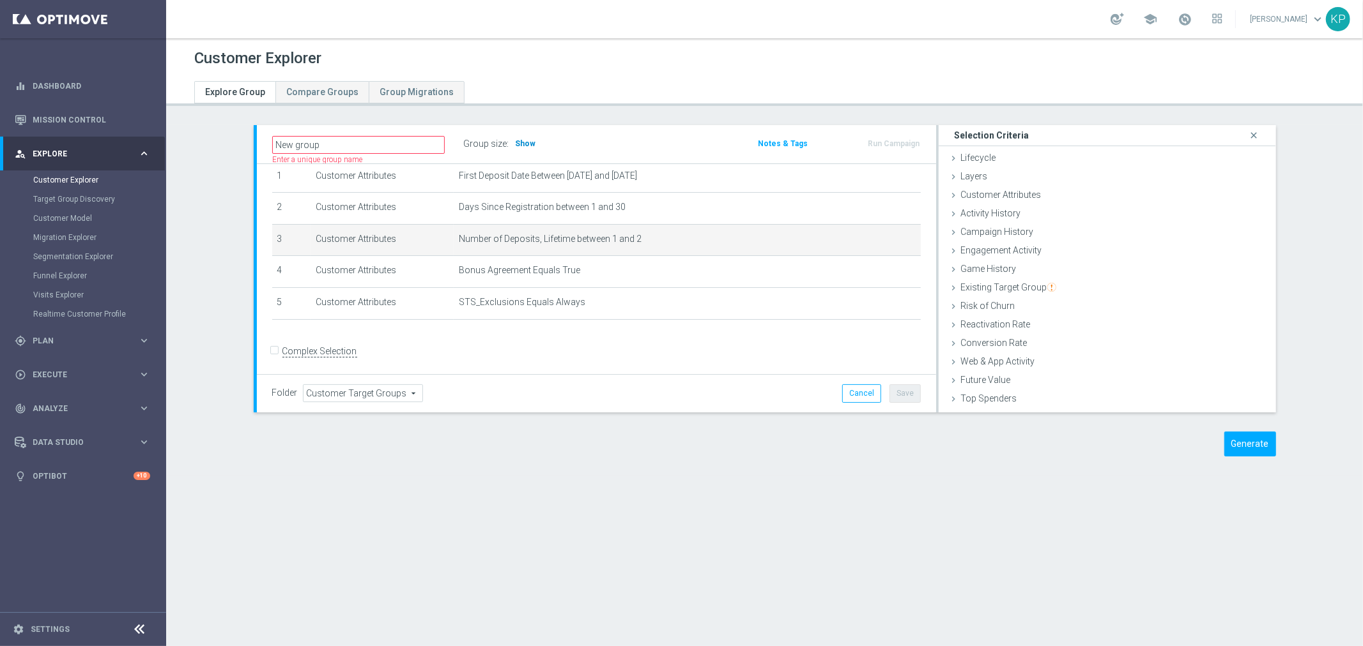
click at [526, 146] on span "Show" at bounding box center [526, 143] width 20 height 9
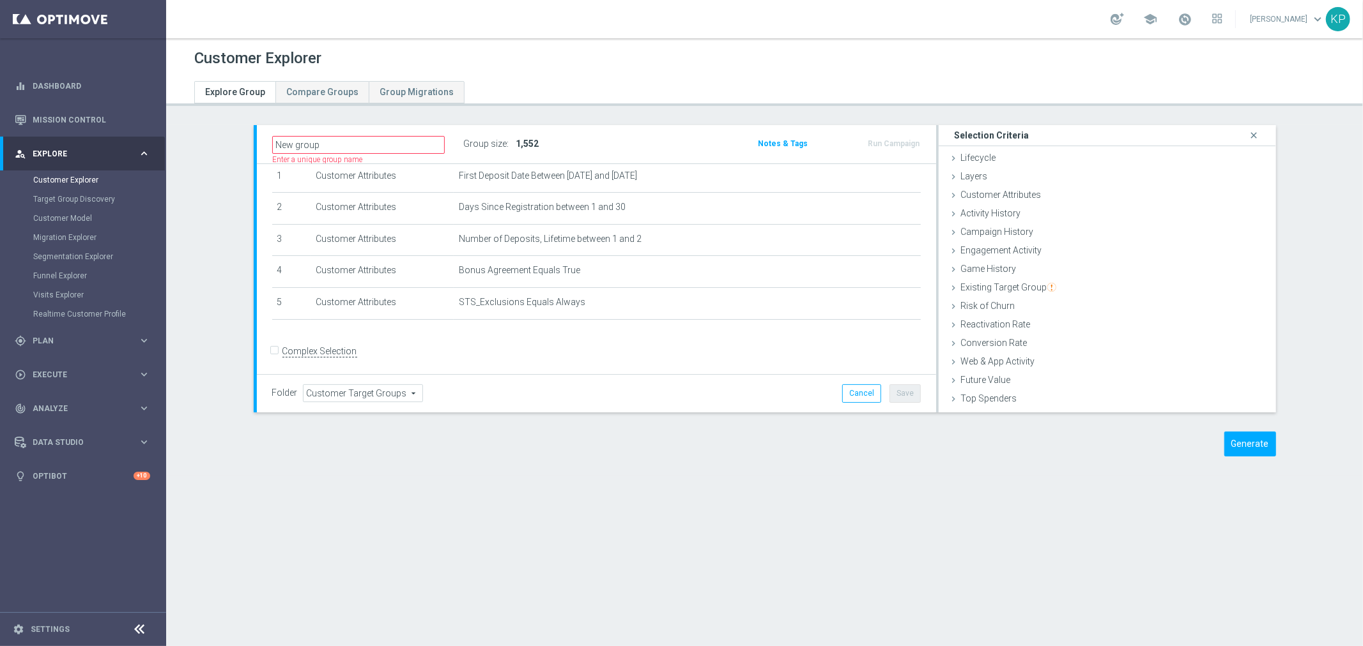
click at [1322, 182] on section "New group Name length must be more than 2 characters Name length must be under …" at bounding box center [764, 300] width 1196 height 351
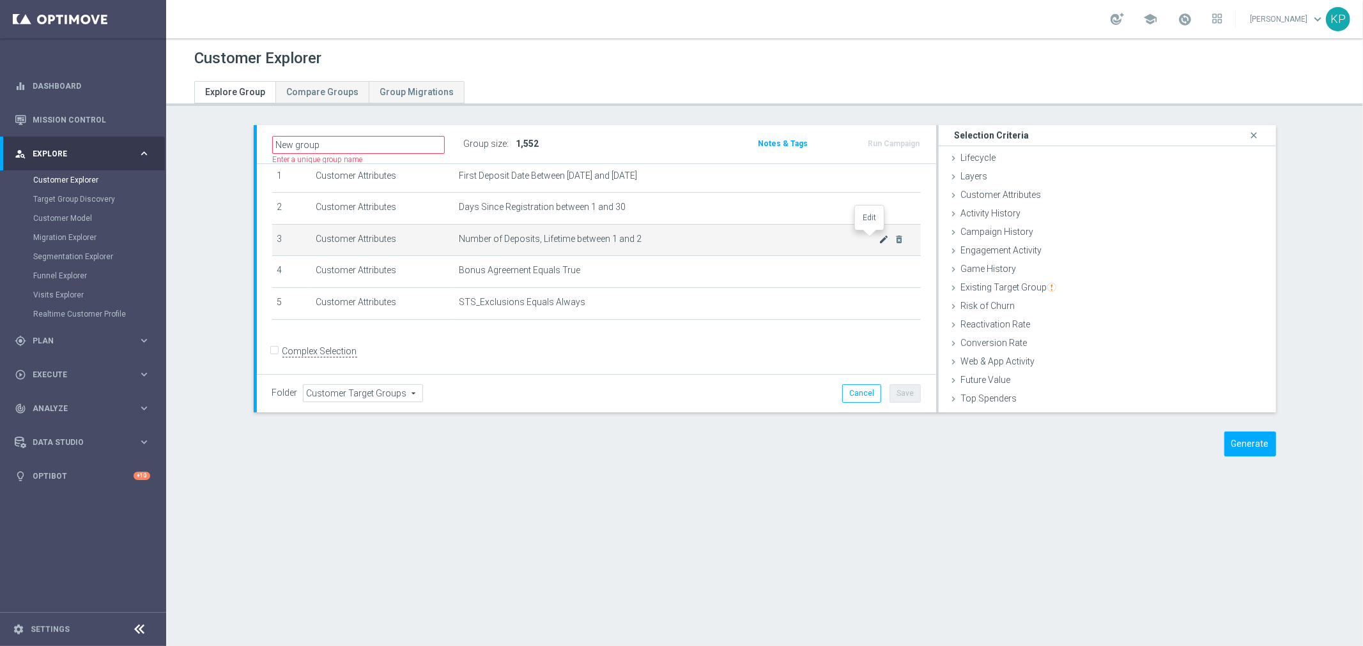
click at [879, 236] on icon "mode_edit" at bounding box center [884, 239] width 10 height 10
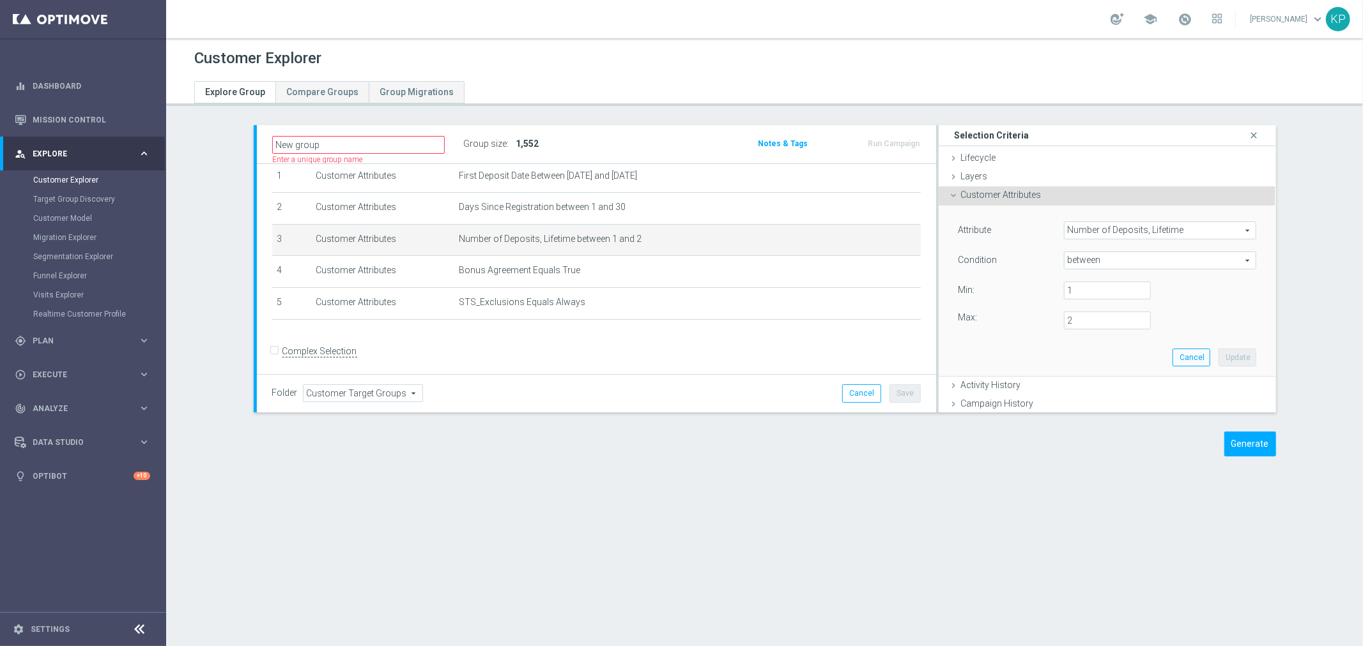
click at [1152, 259] on span "between" at bounding box center [1160, 260] width 192 height 17
click at [1089, 321] on label "=" at bounding box center [1160, 329] width 193 height 17
type input "="
click at [1074, 284] on input "number" at bounding box center [1107, 291] width 87 height 18
type input "1"
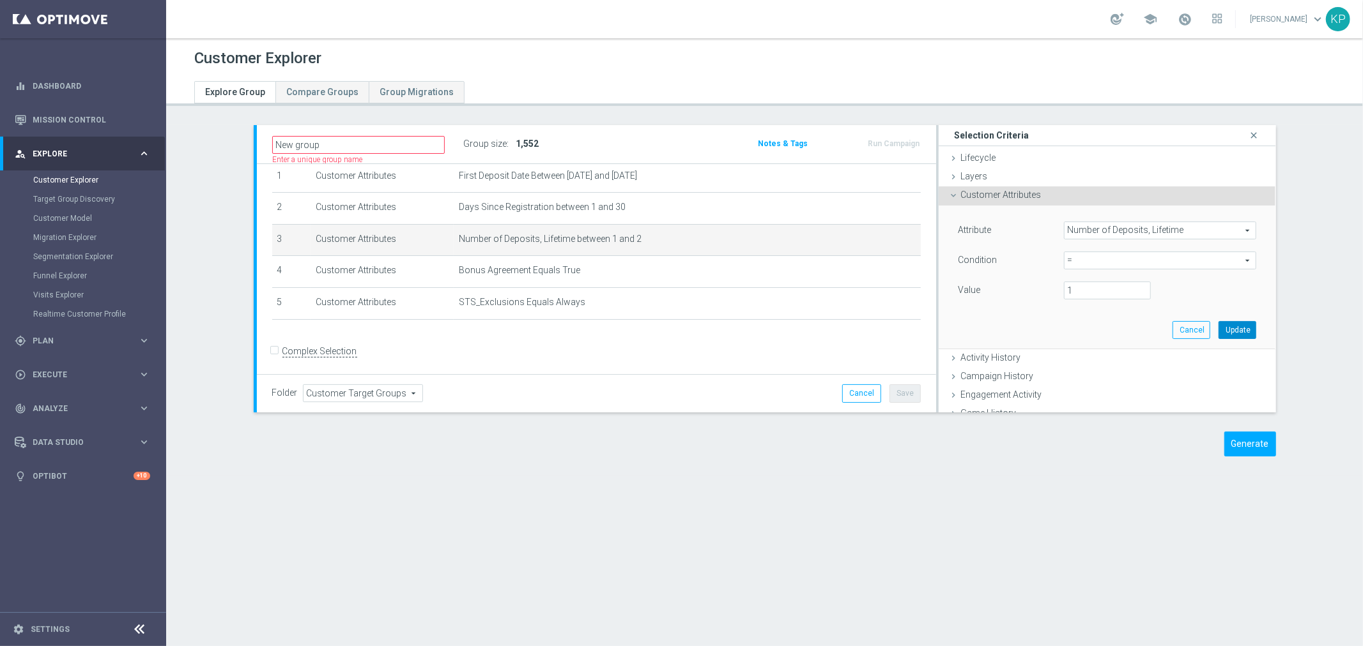
click at [1218, 328] on button "Update" at bounding box center [1237, 330] width 38 height 18
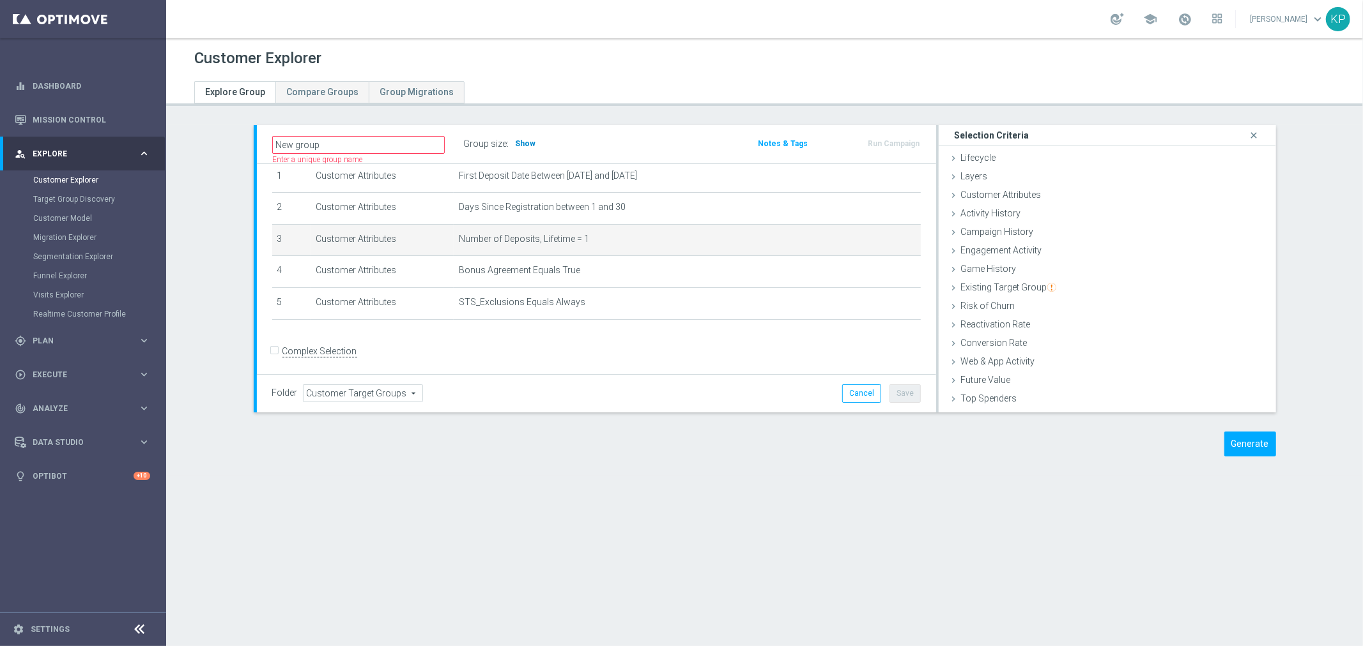
click at [516, 147] on span "Show" at bounding box center [526, 143] width 20 height 9
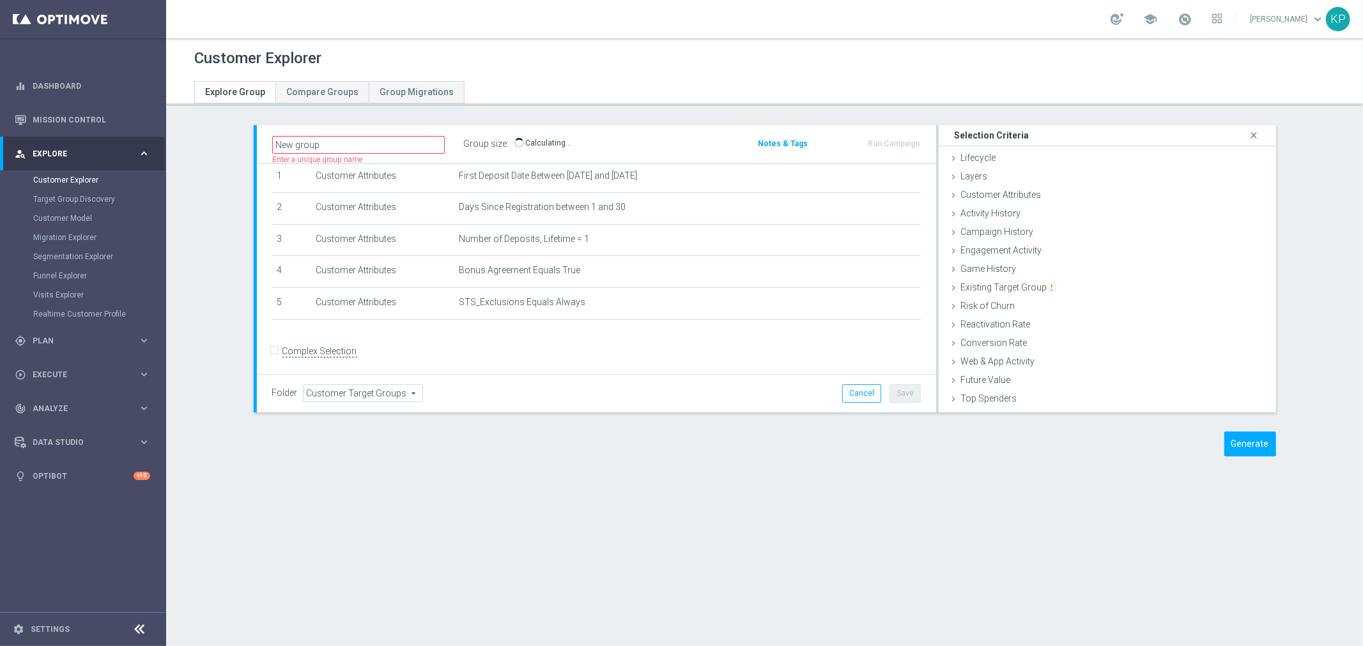
click at [618, 145] on div "New group Name length must be more than 2 characters Name length must be under …" at bounding box center [485, 144] width 445 height 19
drag, startPoint x: 1115, startPoint y: 397, endPoint x: 1089, endPoint y: 393, distance: 26.6
click at [1115, 397] on div "Top Spenders done" at bounding box center [1106, 399] width 337 height 19
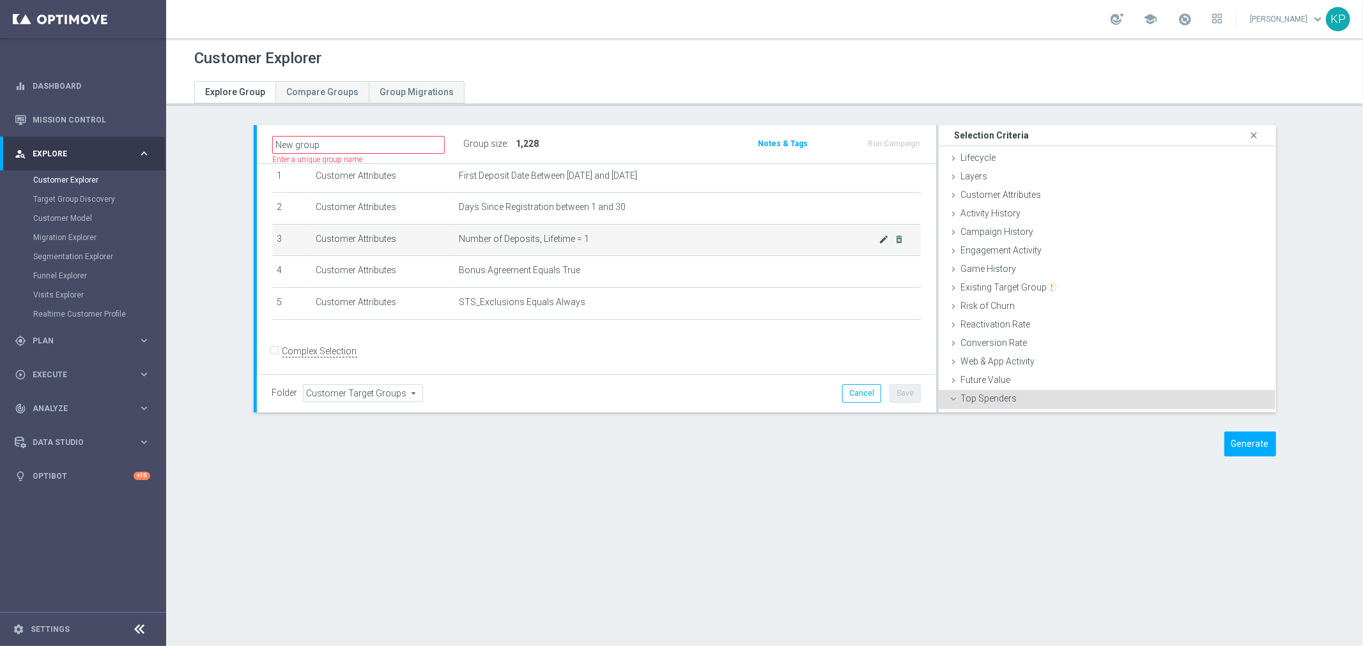
click at [879, 238] on icon "mode_edit" at bounding box center [884, 239] width 10 height 10
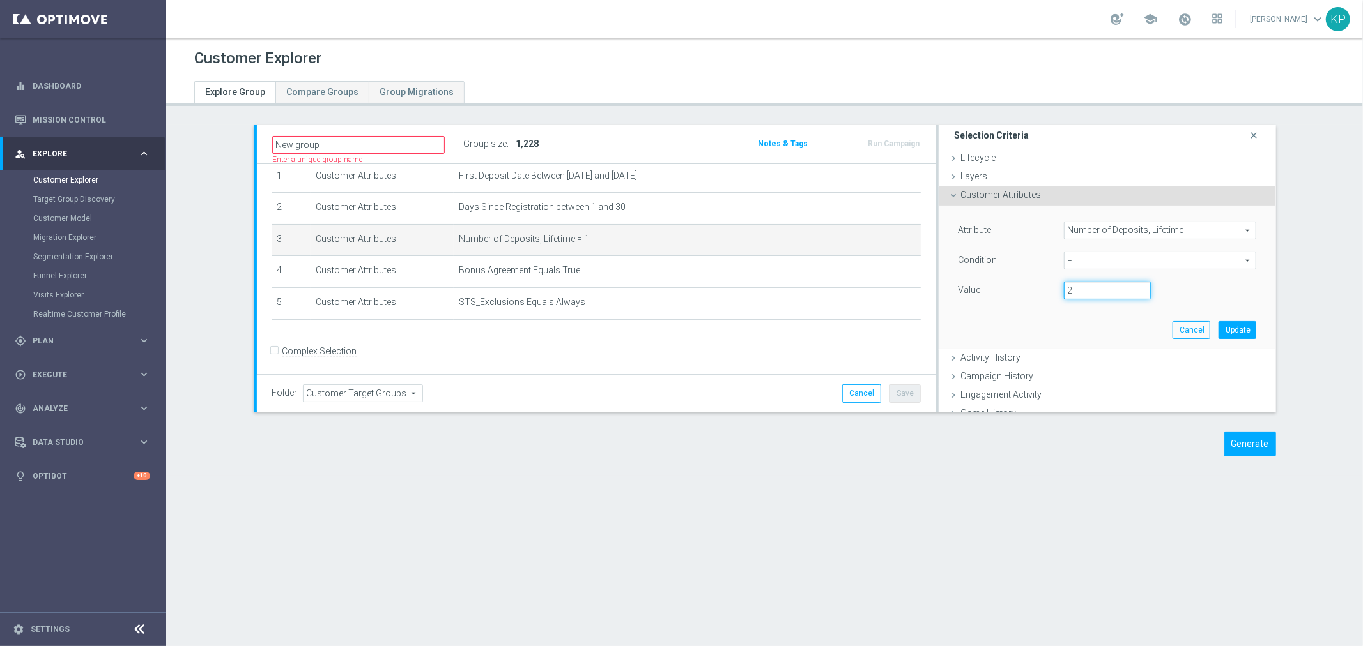
type input "2"
click at [1127, 287] on input "2" at bounding box center [1107, 291] width 87 height 18
click at [1218, 327] on button "Update" at bounding box center [1237, 330] width 38 height 18
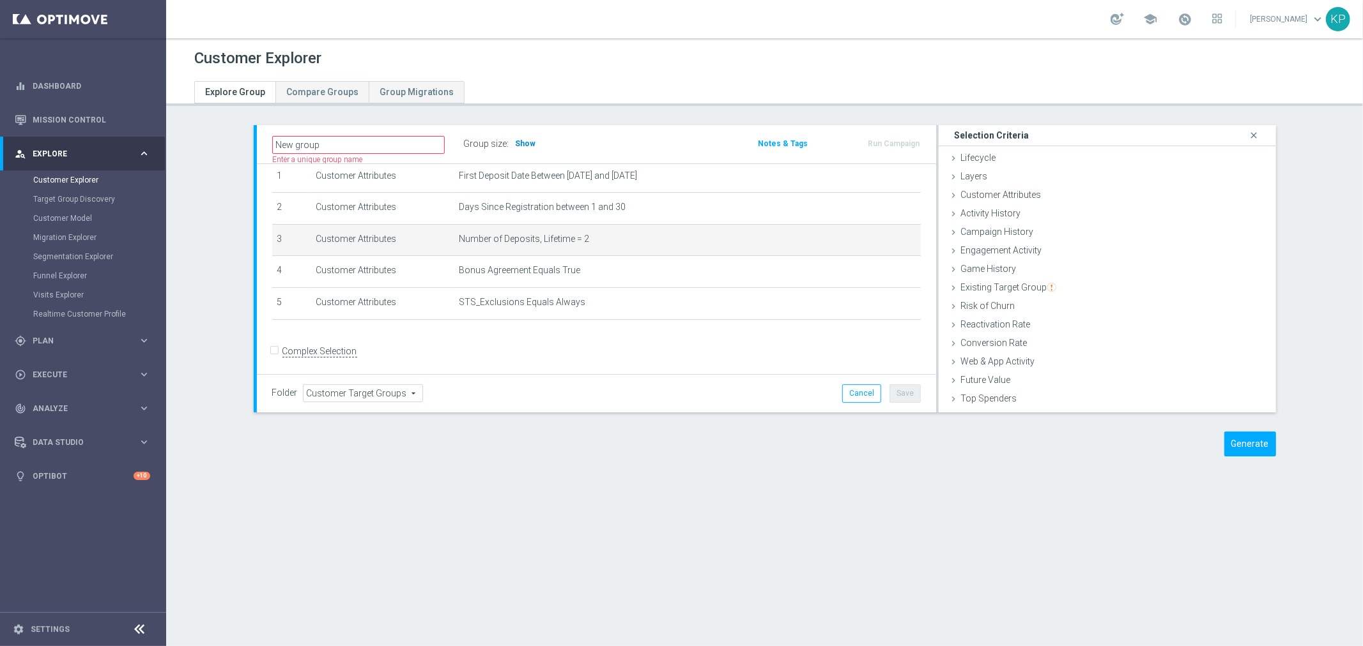
click at [523, 139] on span "Show" at bounding box center [526, 143] width 20 height 9
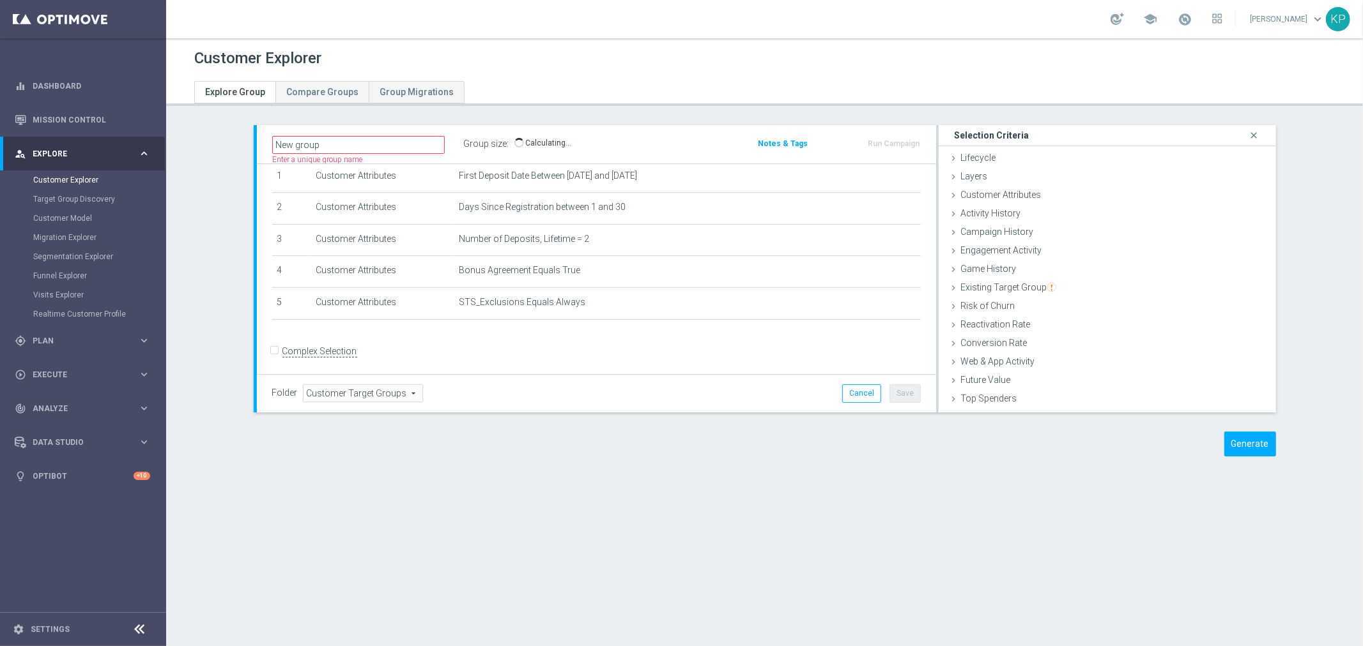
click at [606, 148] on div "New group Name length must be more than 2 characters Name length must be under …" at bounding box center [485, 144] width 445 height 19
click at [597, 352] on form "Complex Selection Invalid Expression" at bounding box center [596, 364] width 648 height 45
click at [829, 51] on div "Customer Explorer" at bounding box center [764, 58] width 1140 height 25
